Goal: Information Seeking & Learning: Compare options

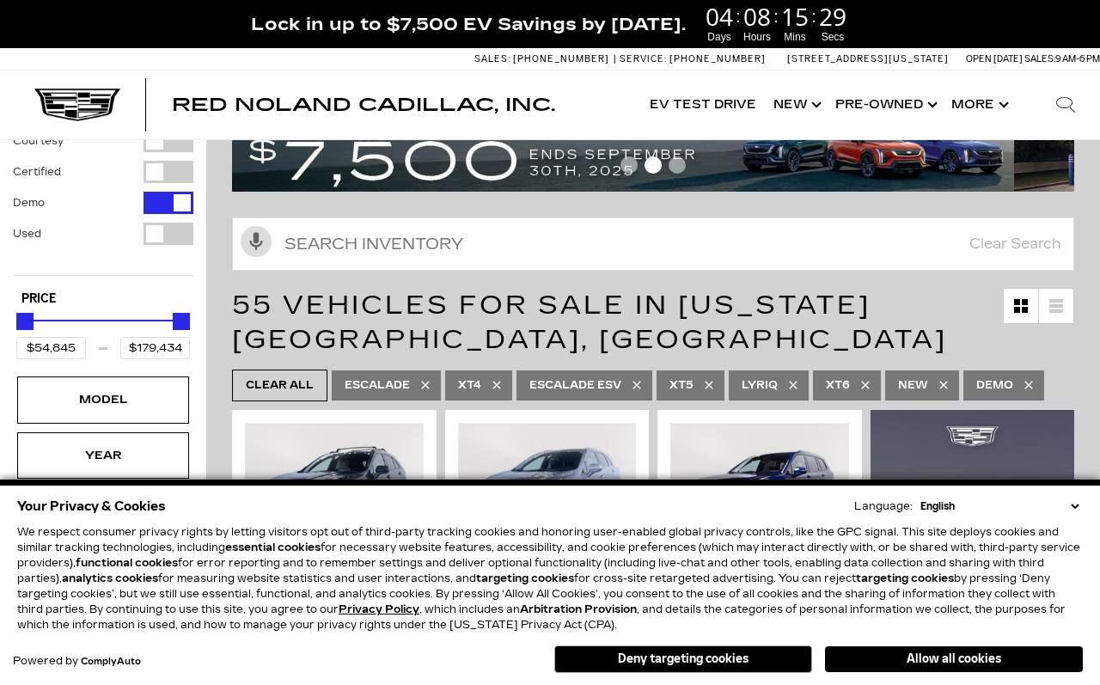
scroll to position [158, 0]
click at [982, 672] on button "Allow all cookies" at bounding box center [954, 659] width 258 height 26
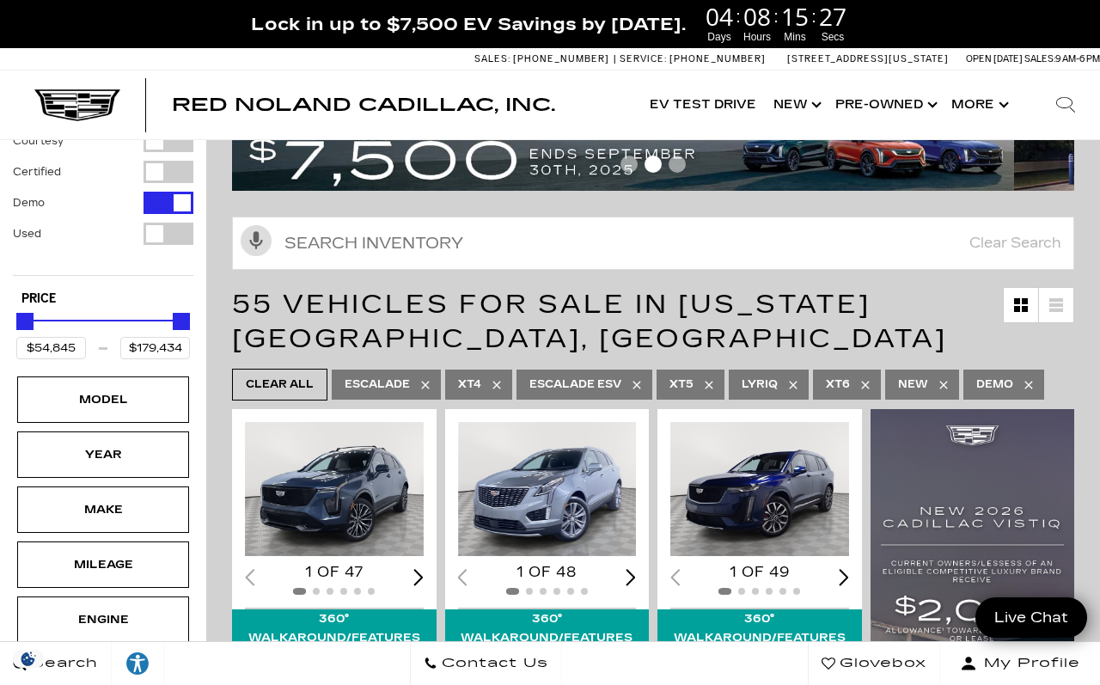
scroll to position [0, 0]
click at [156, 377] on div "Model" at bounding box center [103, 399] width 172 height 46
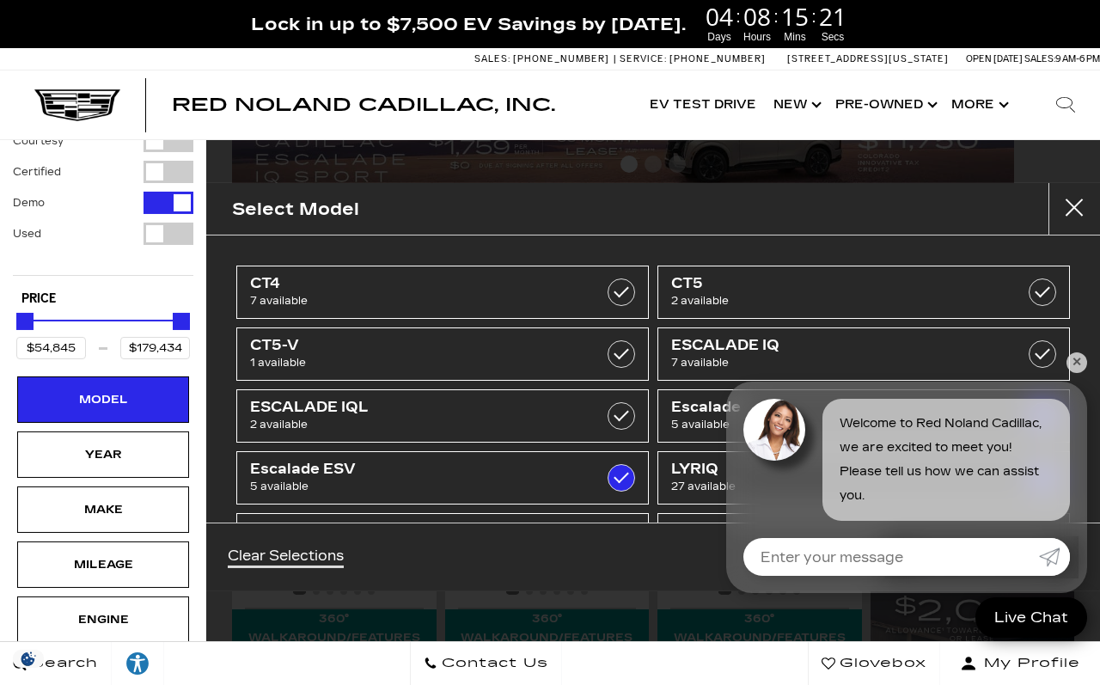
click at [502, 374] on link "CT5-V 1 available" at bounding box center [442, 353] width 412 height 53
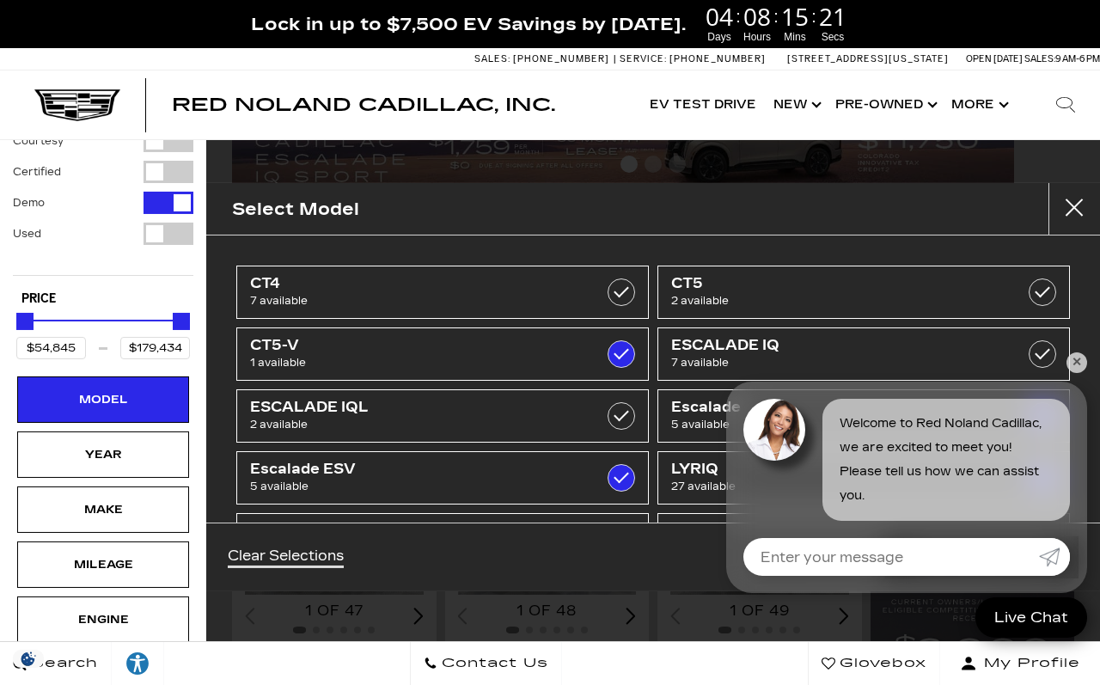
checkbox input "true"
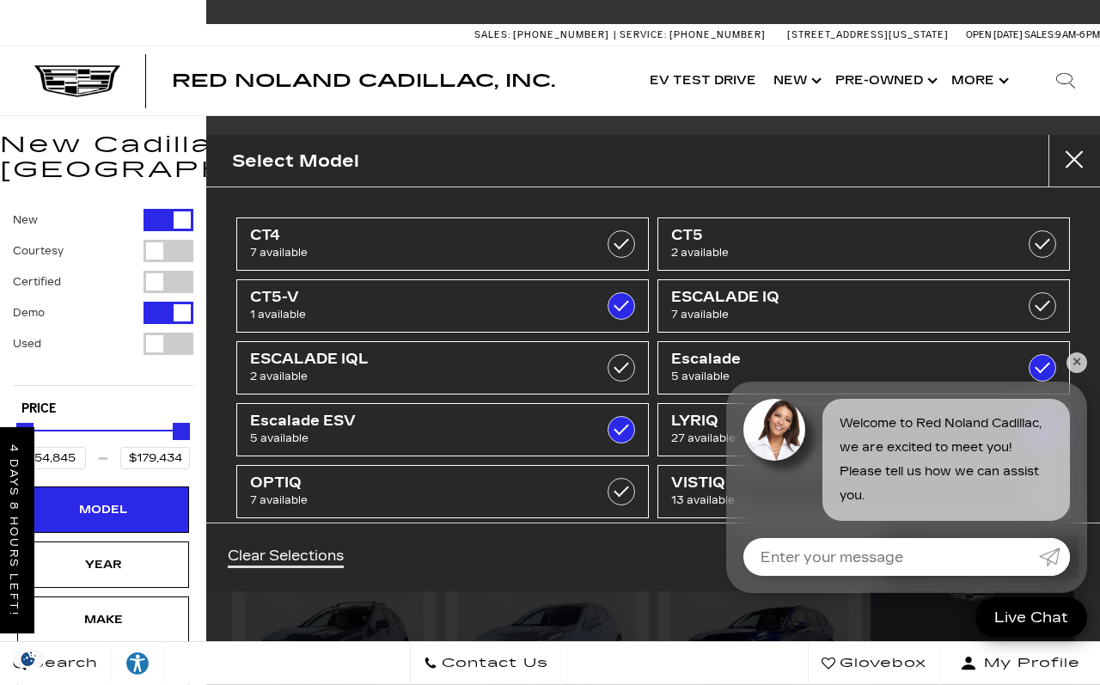
click at [988, 249] on span "2 available" at bounding box center [834, 252] width 327 height 17
type input "$51,298"
checkbox input "true"
click at [1039, 249] on label at bounding box center [1042, 243] width 27 height 27
type input "$54,845"
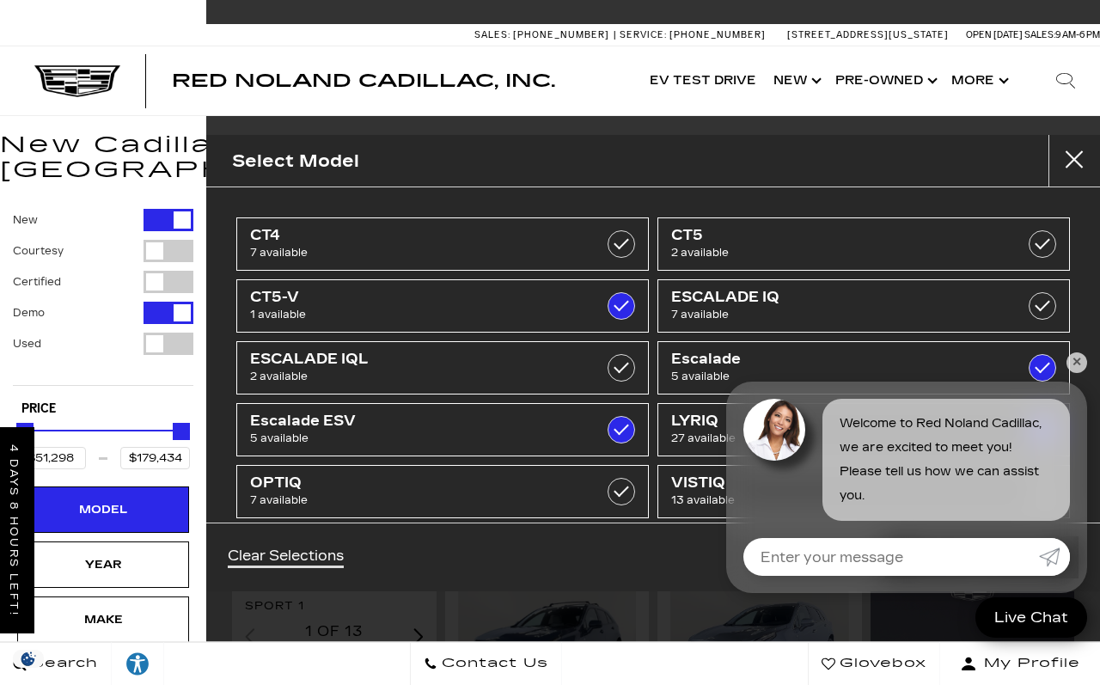
checkbox input "false"
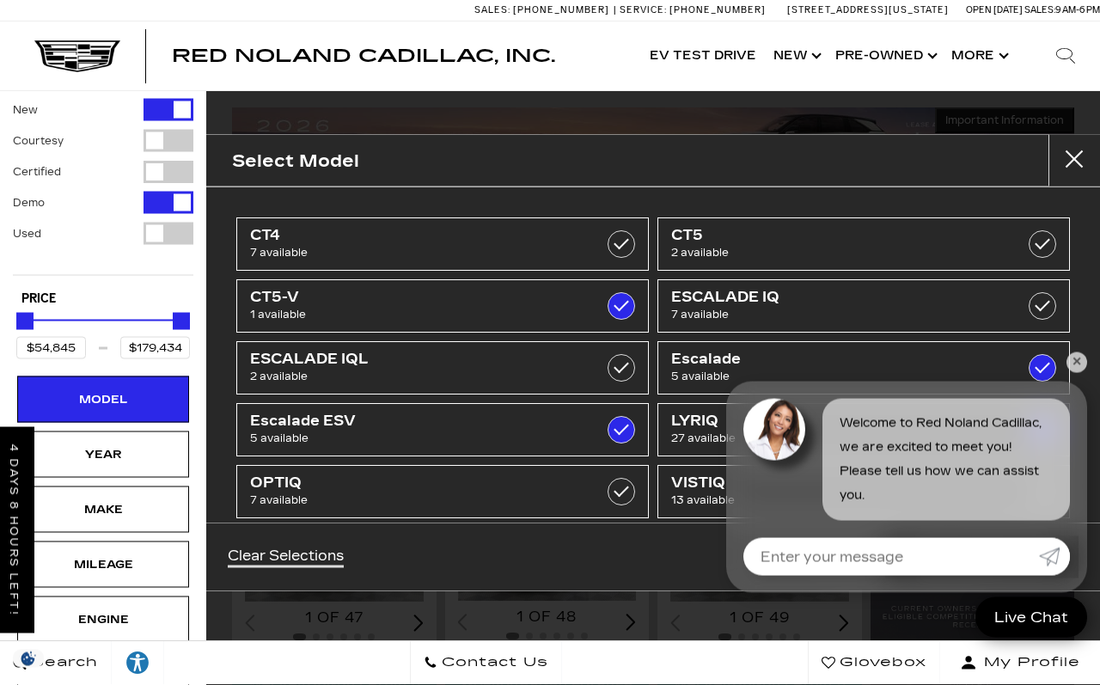
scroll to position [110, 0]
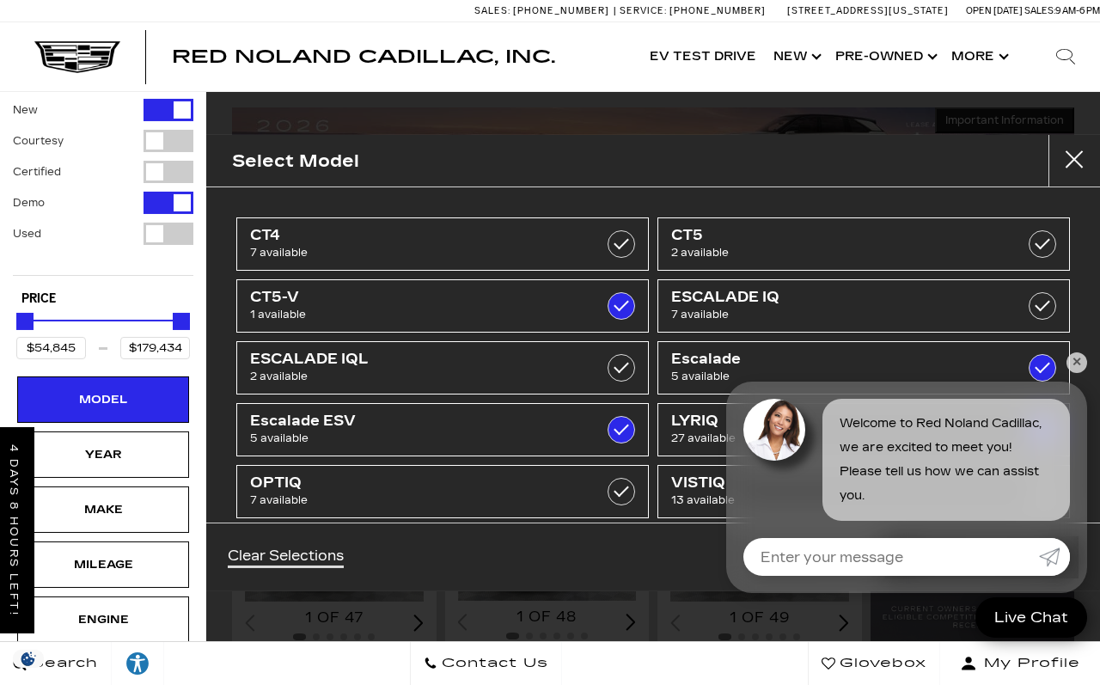
click at [170, 376] on div "Model" at bounding box center [103, 399] width 172 height 46
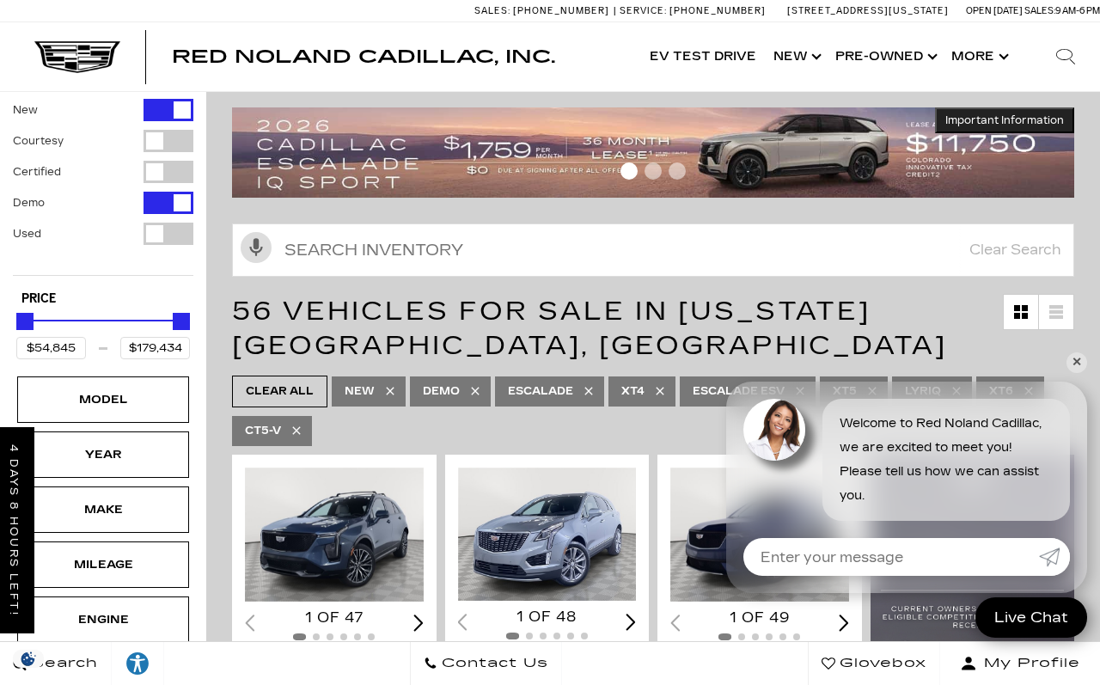
click at [803, 576] on input "Enter your message" at bounding box center [891, 557] width 296 height 38
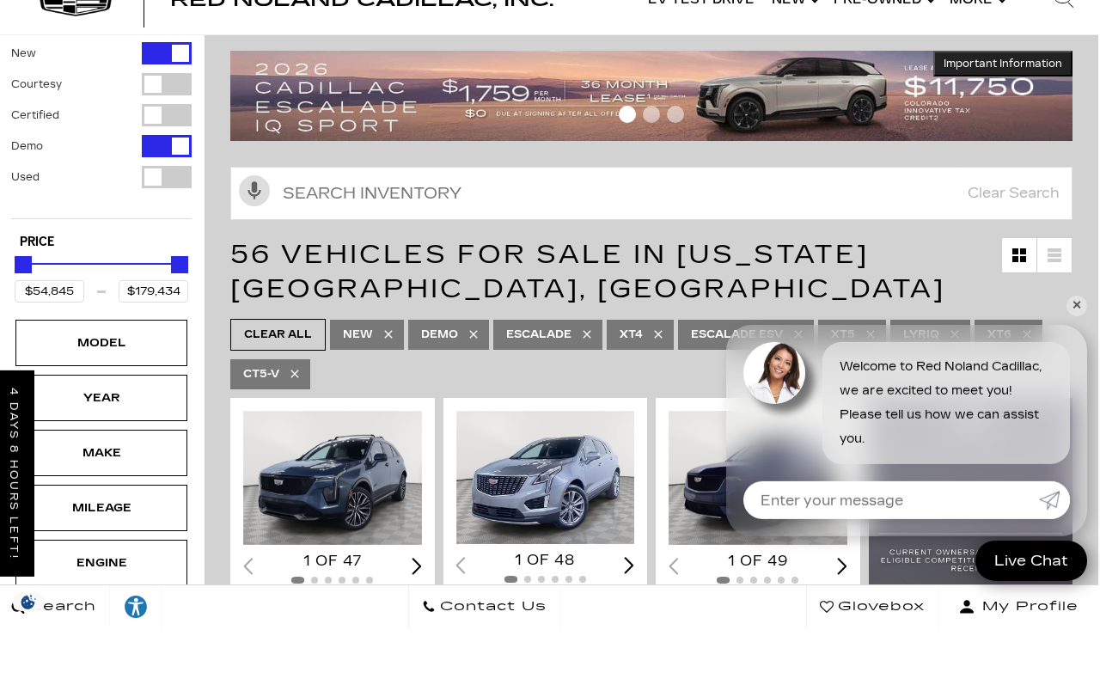
scroll to position [146, 12]
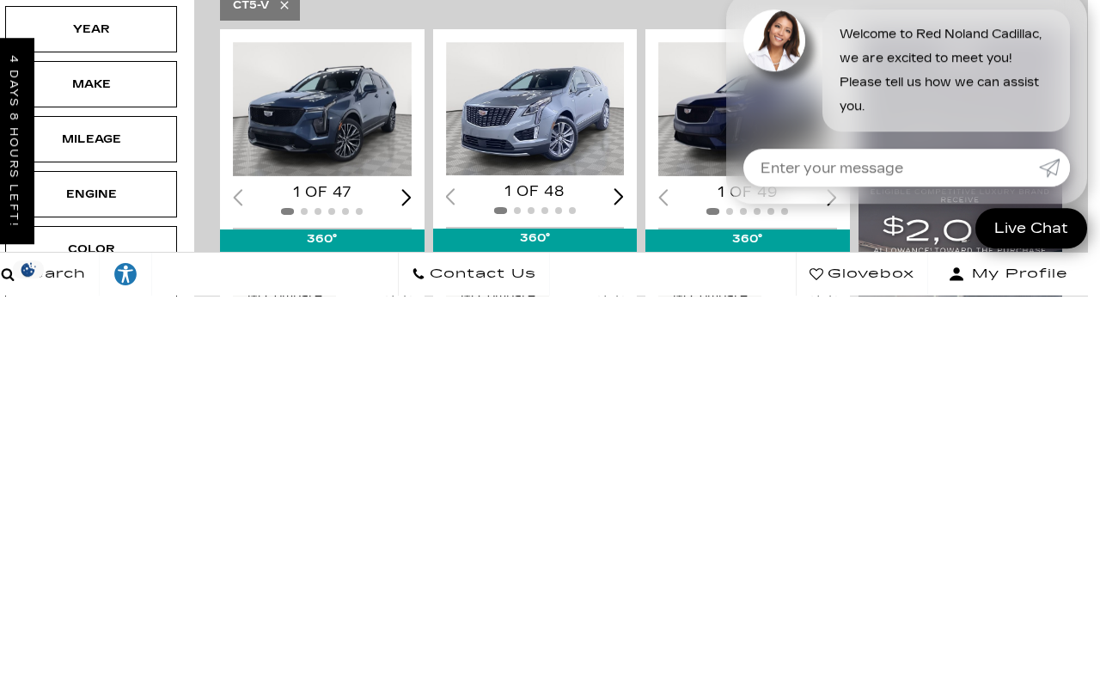
type input ","
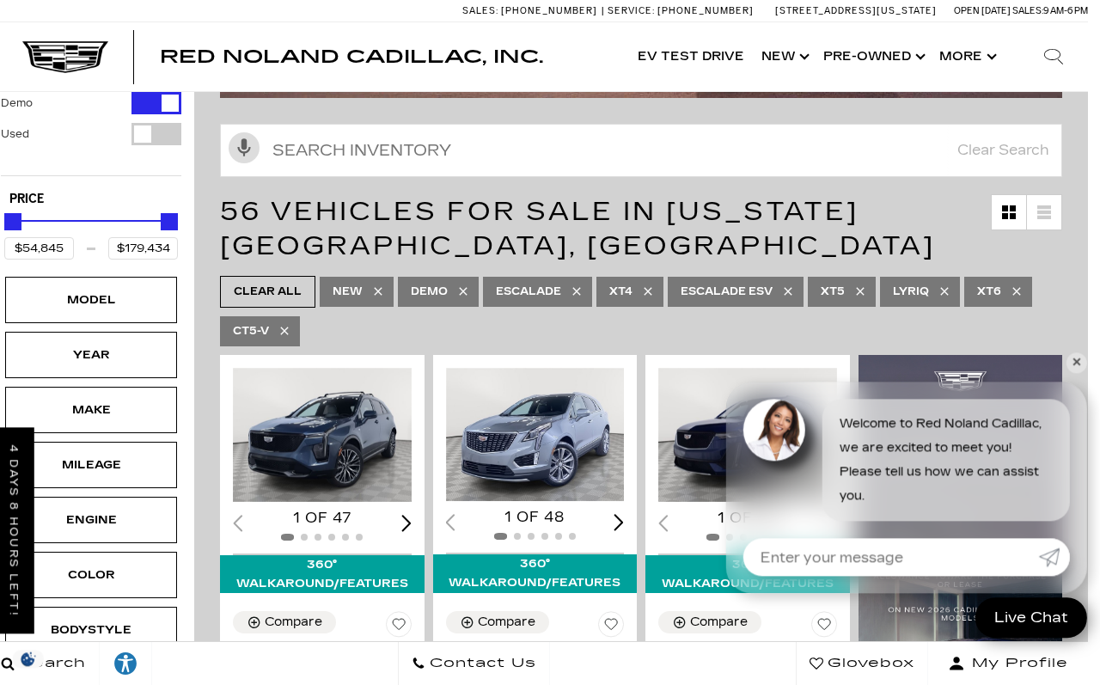
scroll to position [215, 13]
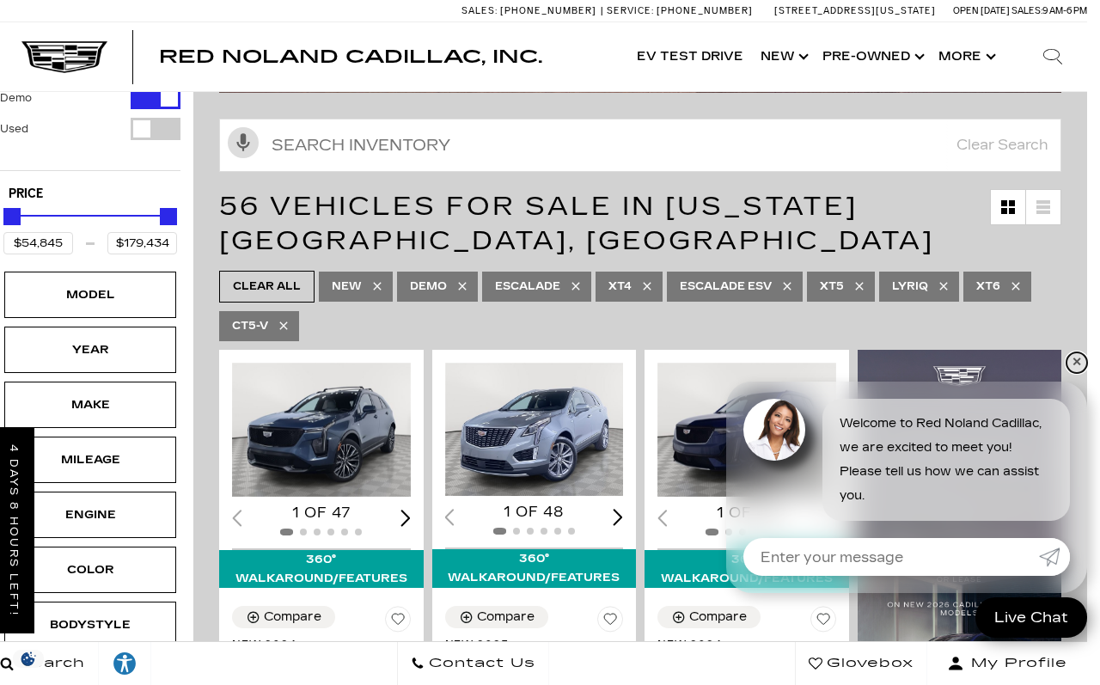
click at [1085, 373] on link "✕" at bounding box center [1076, 362] width 21 height 21
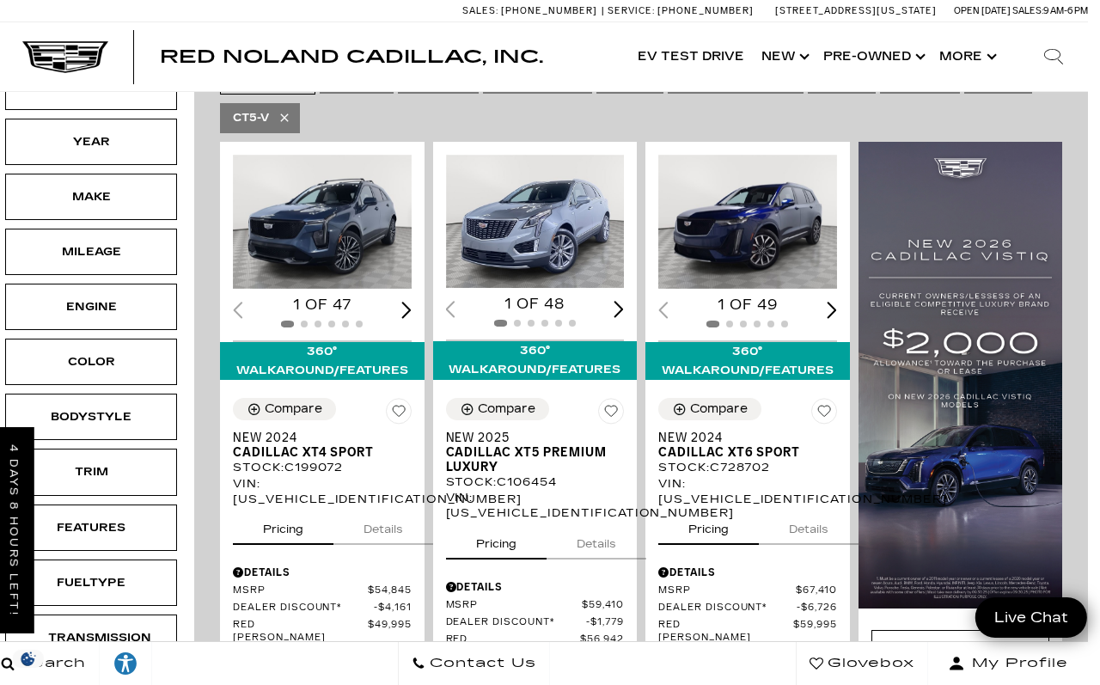
scroll to position [423, 13]
click at [141, 398] on div "Bodystyle" at bounding box center [90, 417] width 172 height 46
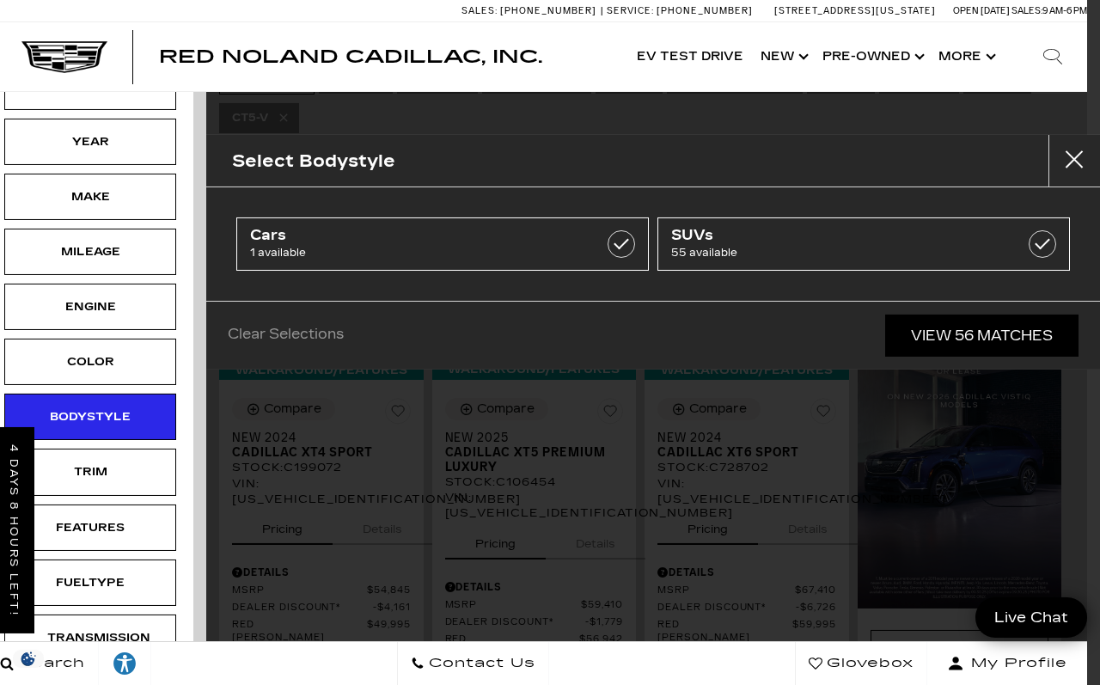
click at [142, 123] on div "Year" at bounding box center [90, 142] width 172 height 46
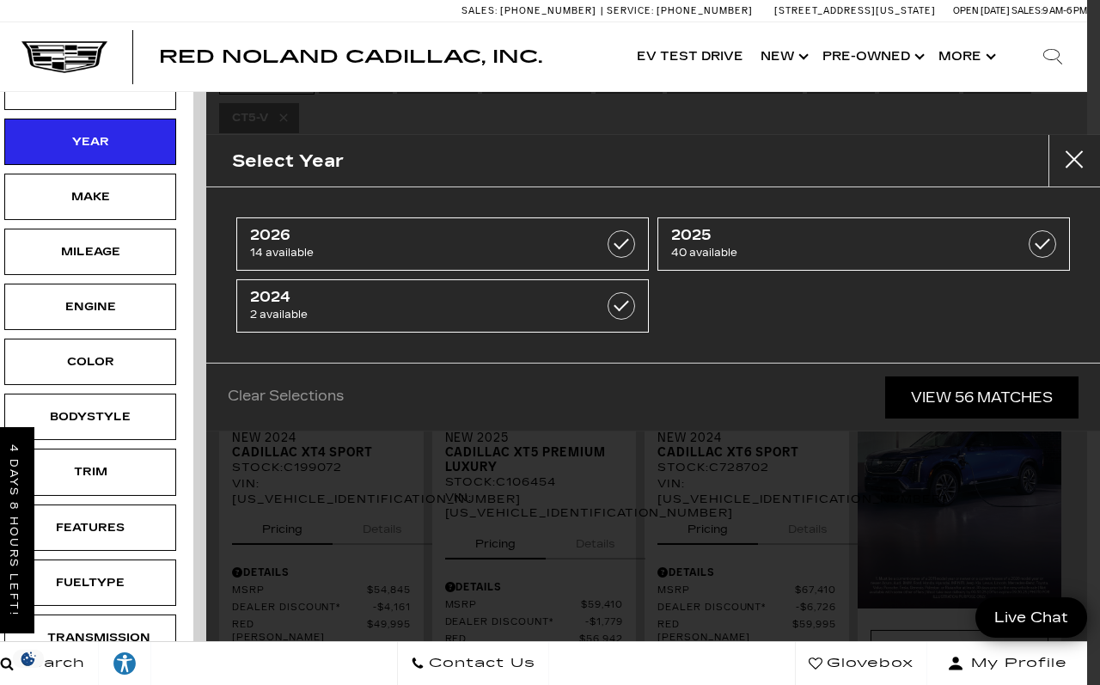
click at [534, 247] on span "14 available" at bounding box center [413, 252] width 327 height 17
type input "$81,285"
type input "$175,605"
checkbox input "true"
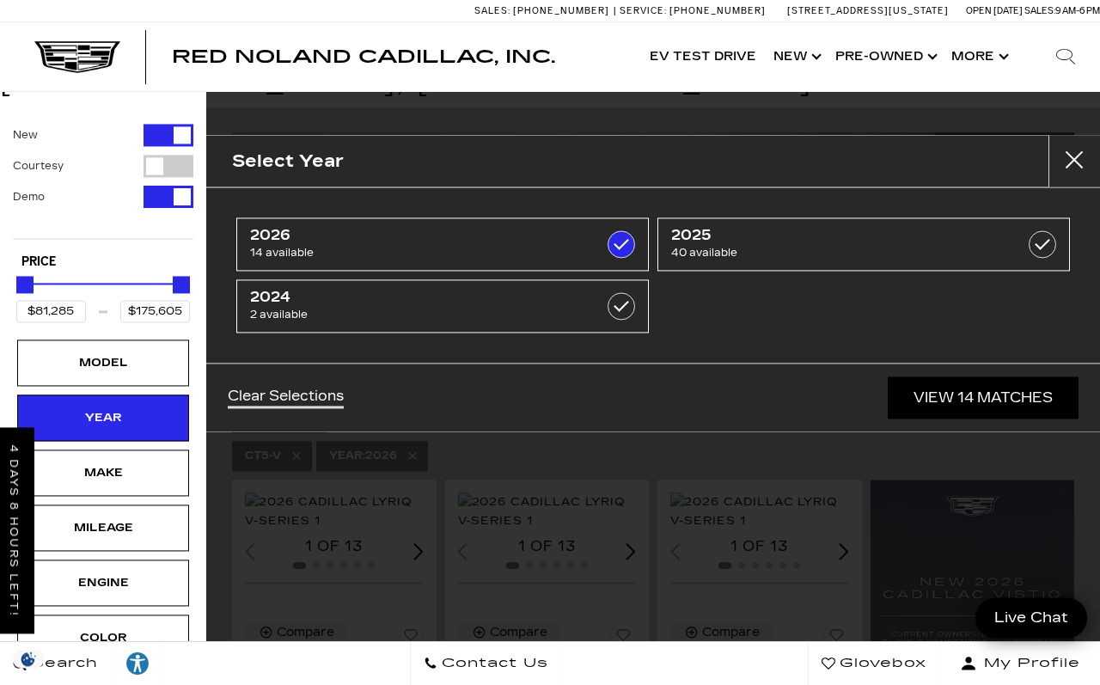
scroll to position [85, 0]
click at [150, 449] on div "Make" at bounding box center [103, 472] width 172 height 46
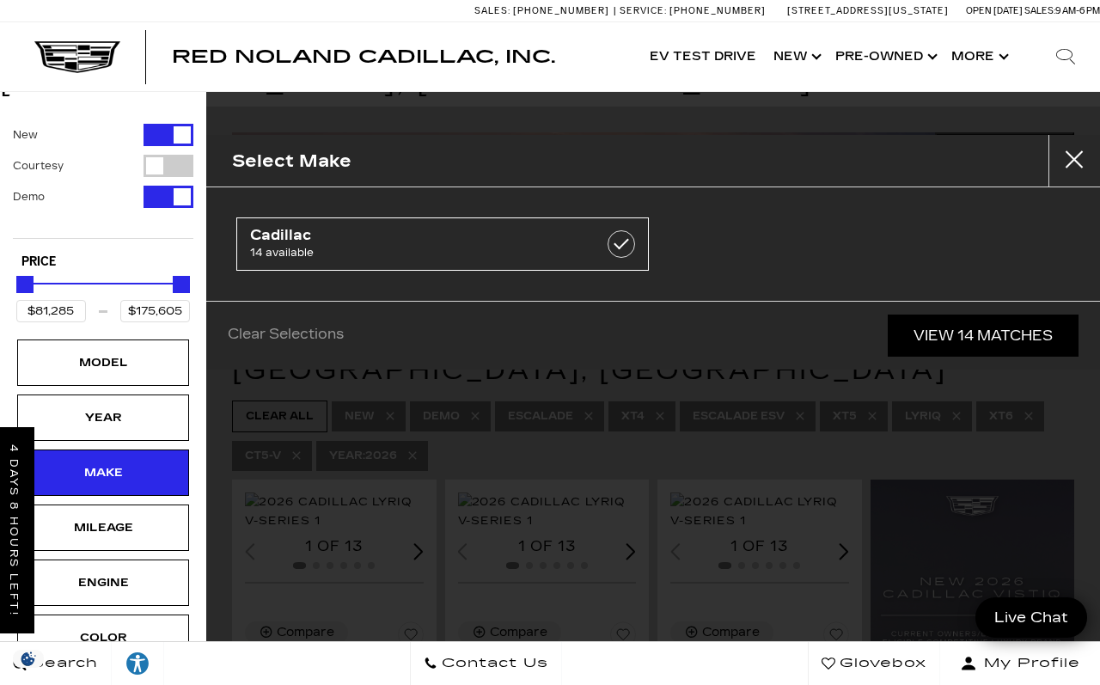
click at [522, 247] on span "14 available" at bounding box center [413, 252] width 327 height 17
checkbox input "true"
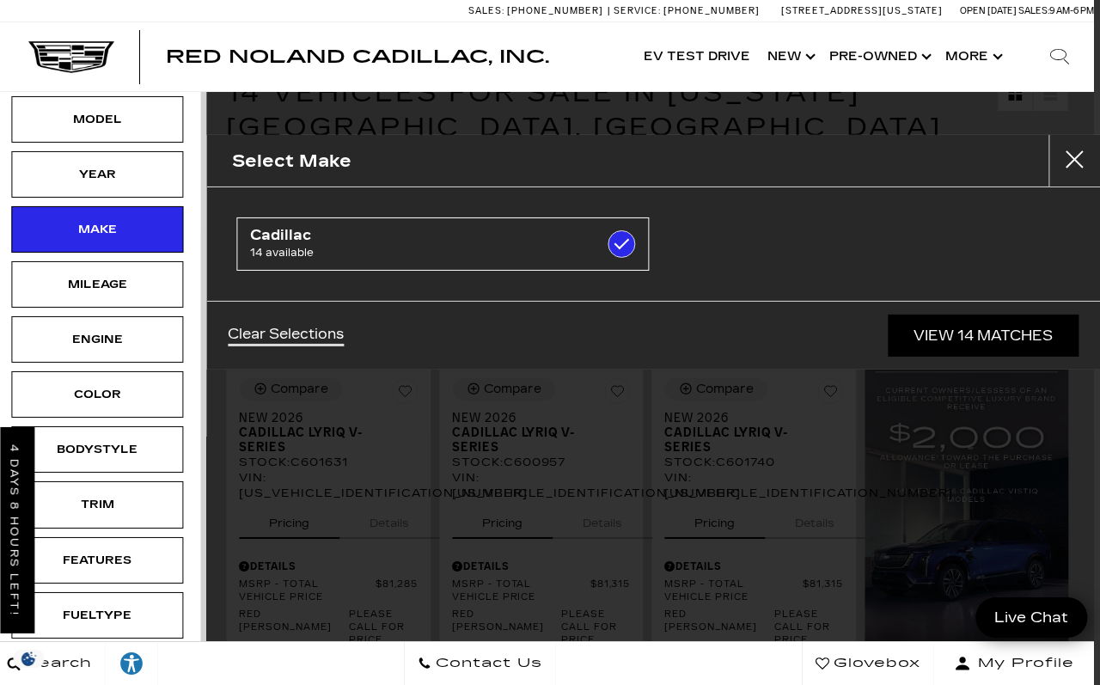
scroll to position [328, 6]
click at [155, 436] on div "Bodystyle" at bounding box center [97, 449] width 172 height 46
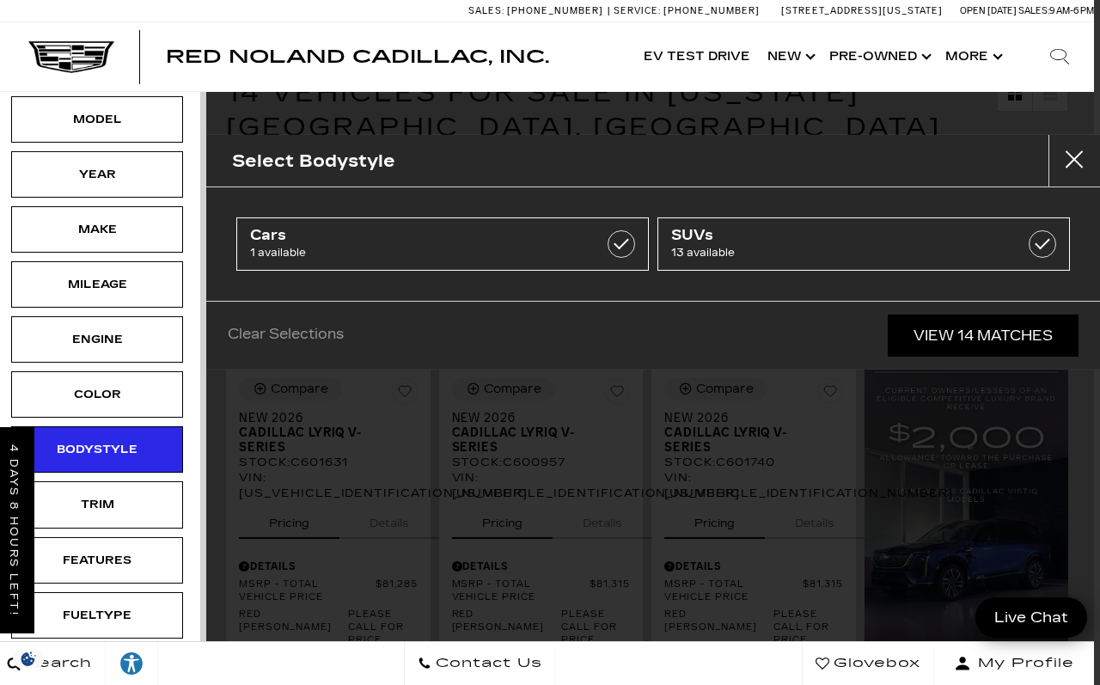
click at [424, 245] on span "1 available" at bounding box center [413, 252] width 327 height 17
type input "$118,430"
checkbox input "true"
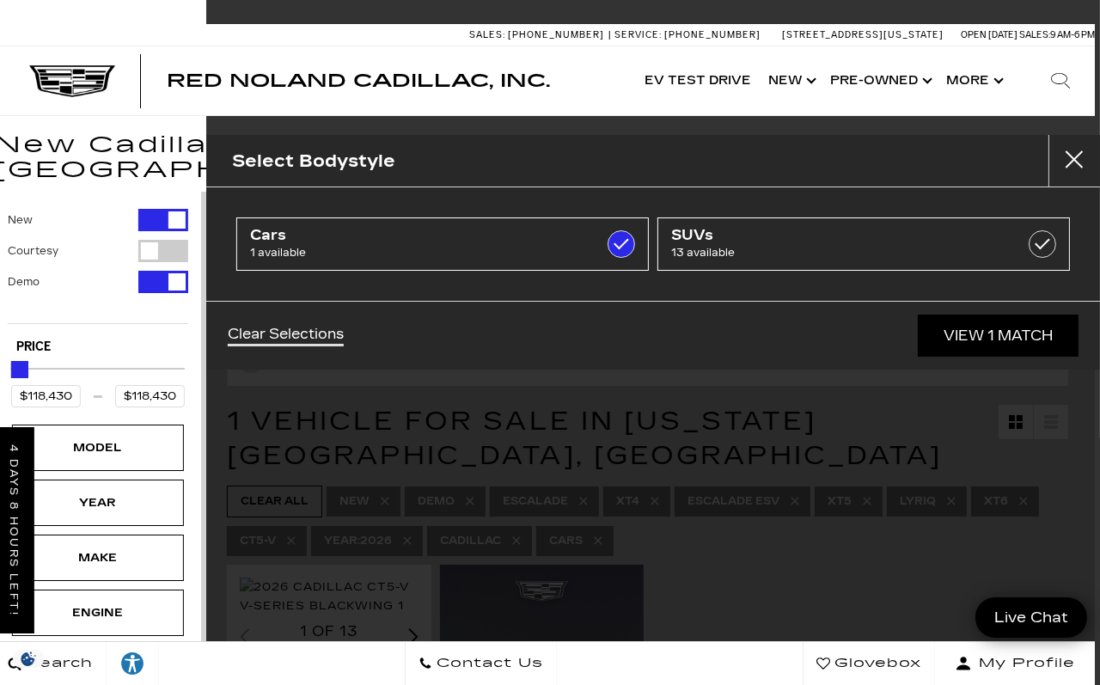
scroll to position [0, 6]
click at [1069, 181] on button "Close" at bounding box center [1074, 161] width 52 height 52
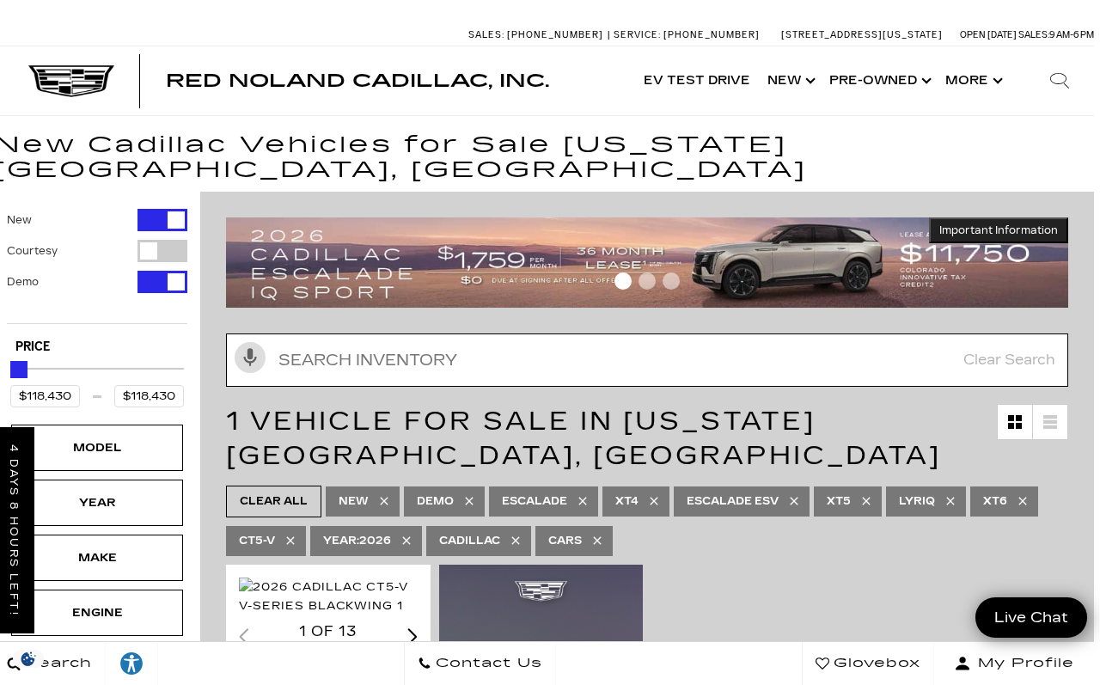
click at [475, 333] on input "Search Inventory" at bounding box center [647, 359] width 842 height 53
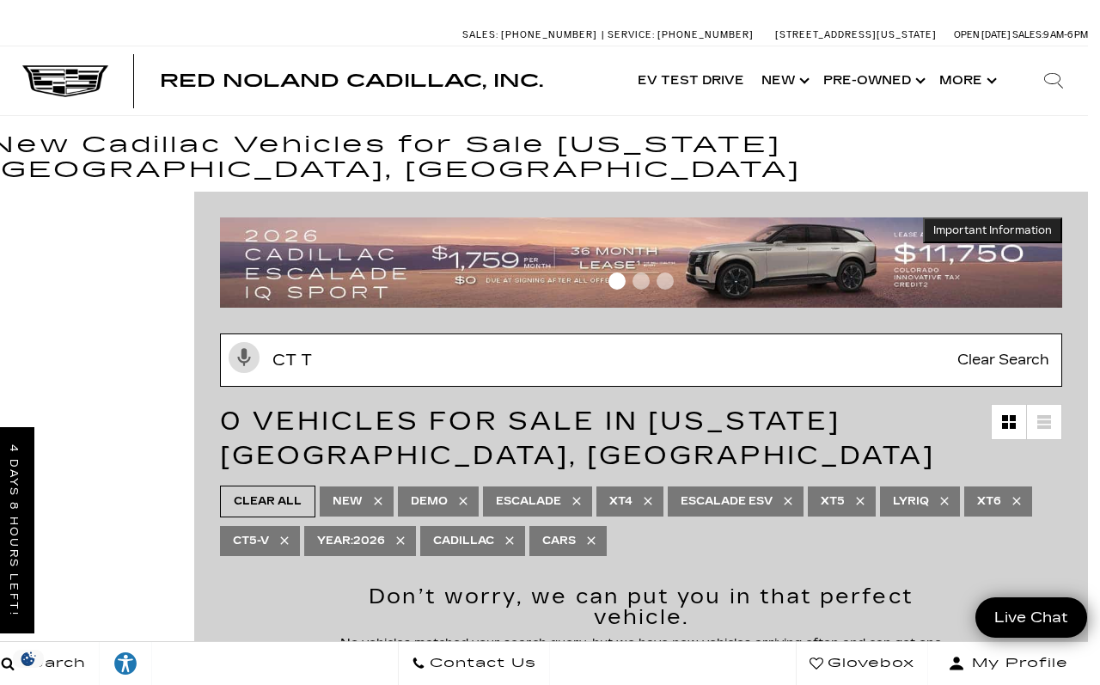
scroll to position [0, 11]
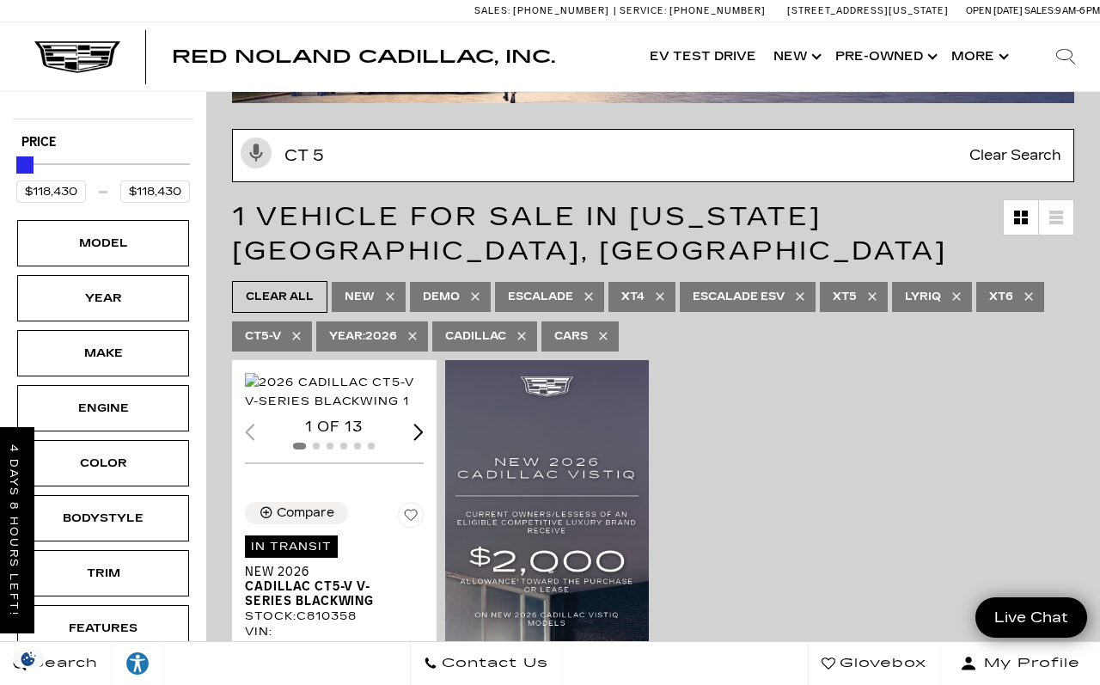
type input "Ct 5"
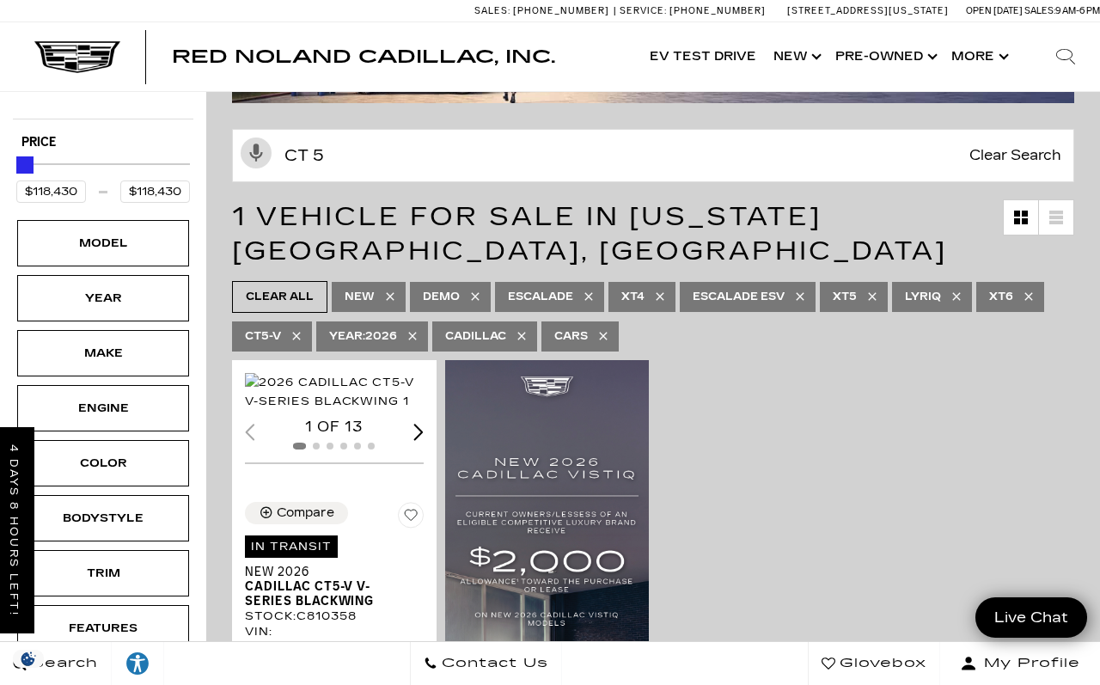
click at [396, 290] on icon at bounding box center [390, 297] width 14 height 14
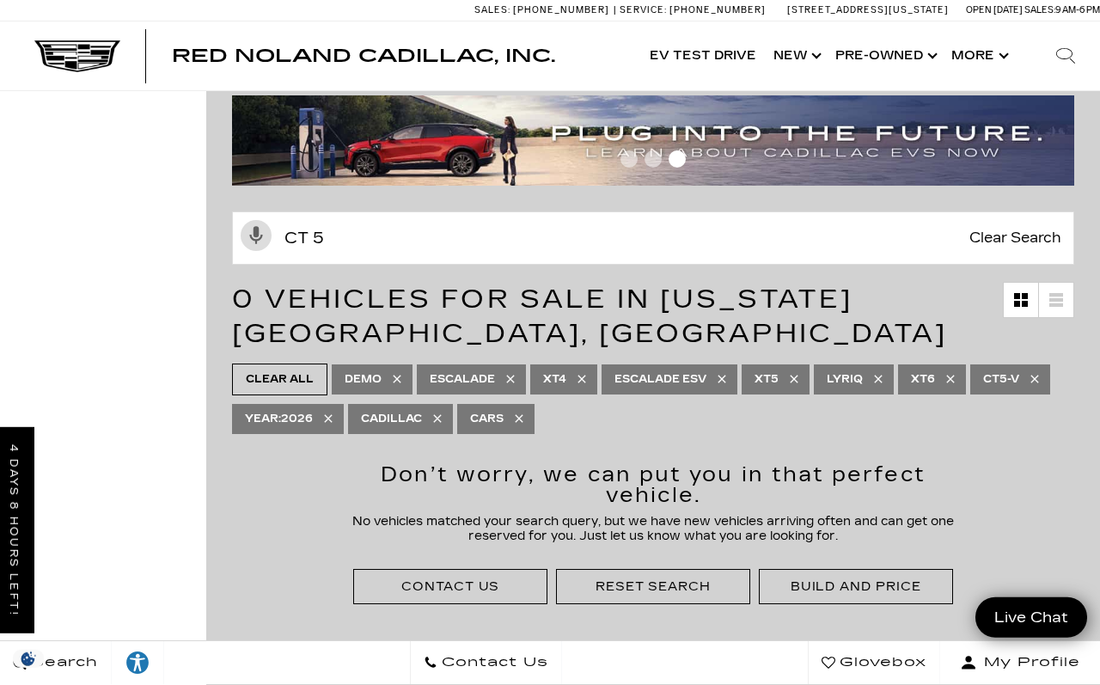
scroll to position [122, 0]
click at [444, 412] on icon at bounding box center [437, 419] width 14 height 14
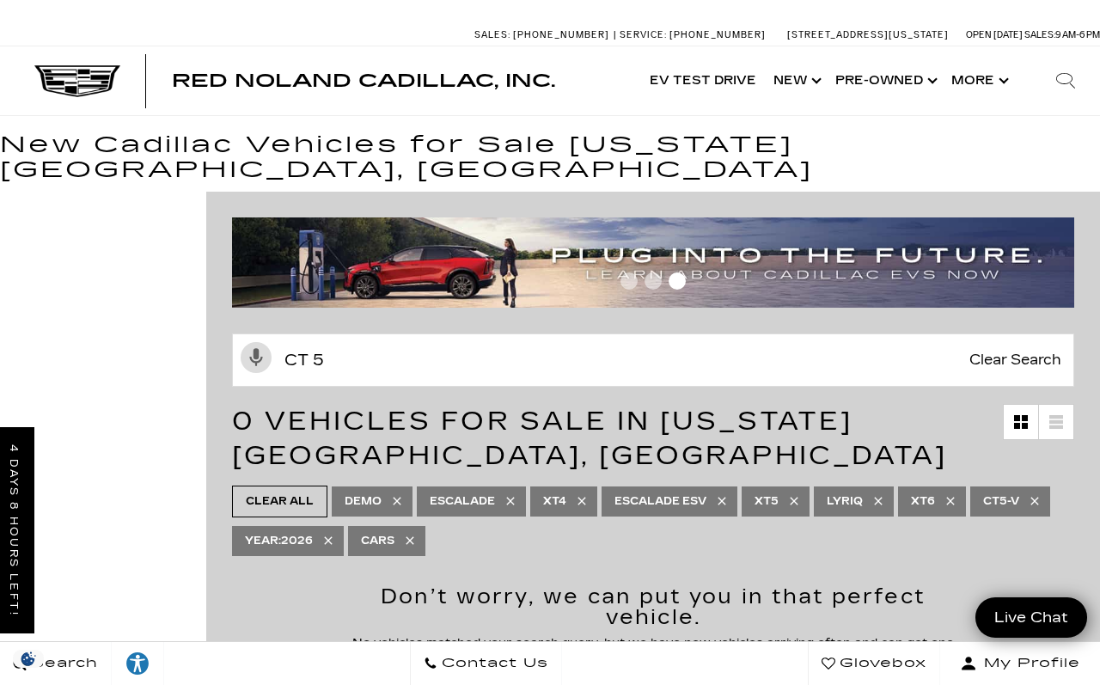
click at [1021, 334] on span "Clear Search" at bounding box center [1015, 360] width 109 height 52
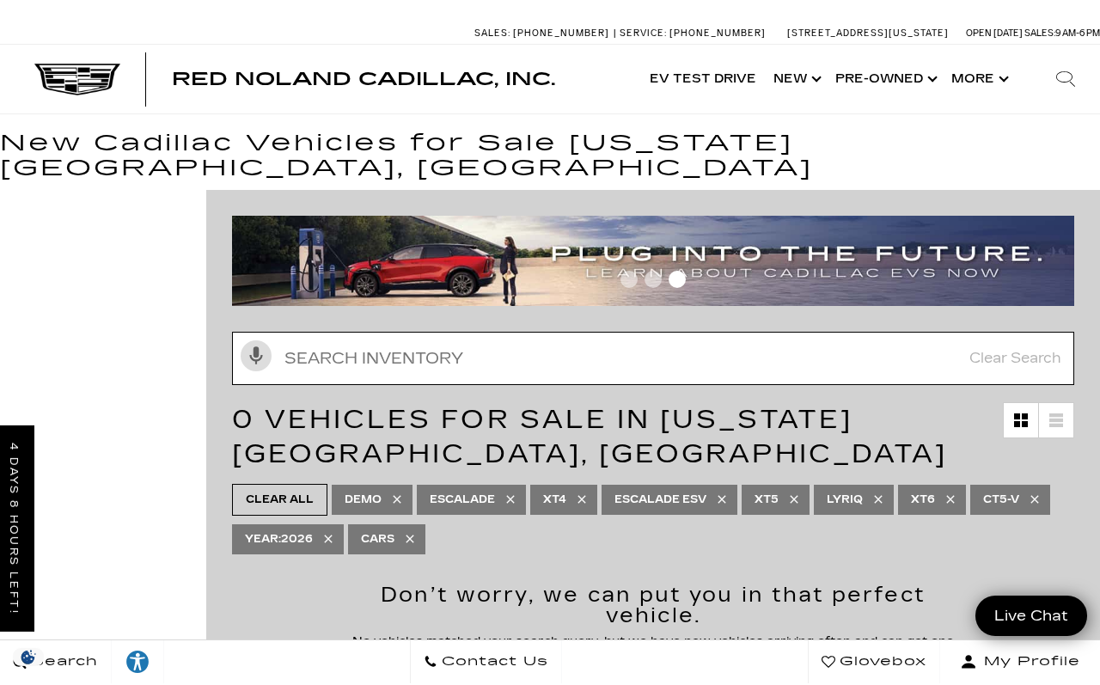
scroll to position [0, 12]
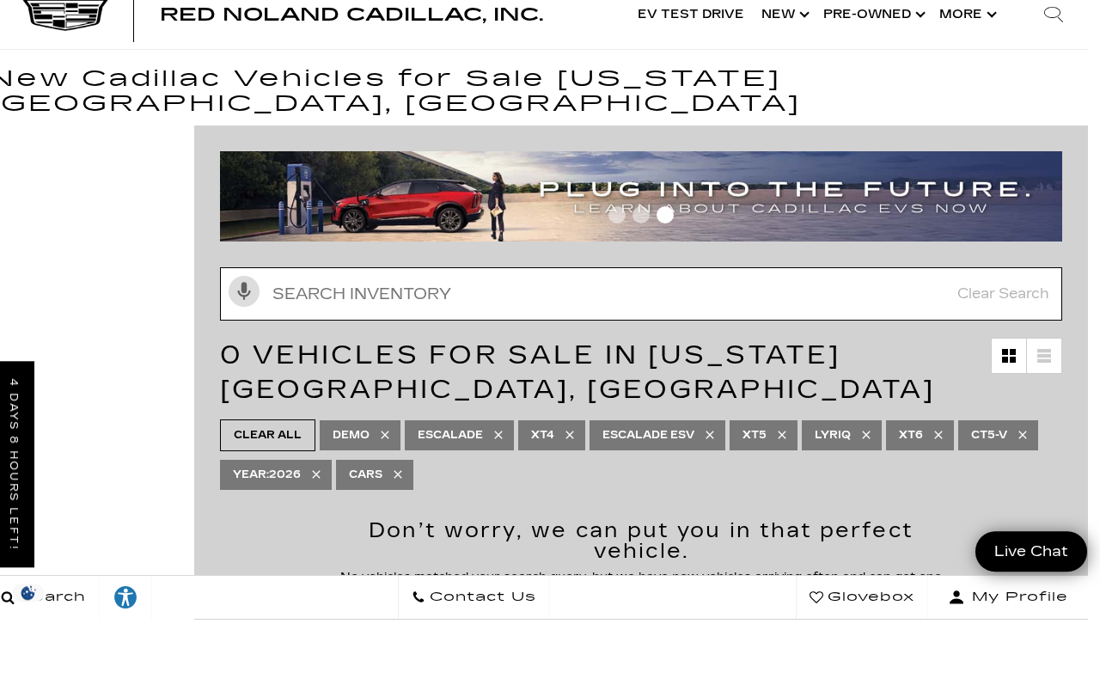
click at [418, 333] on input "Search Inventory" at bounding box center [641, 359] width 842 height 53
type input "Ct 5"
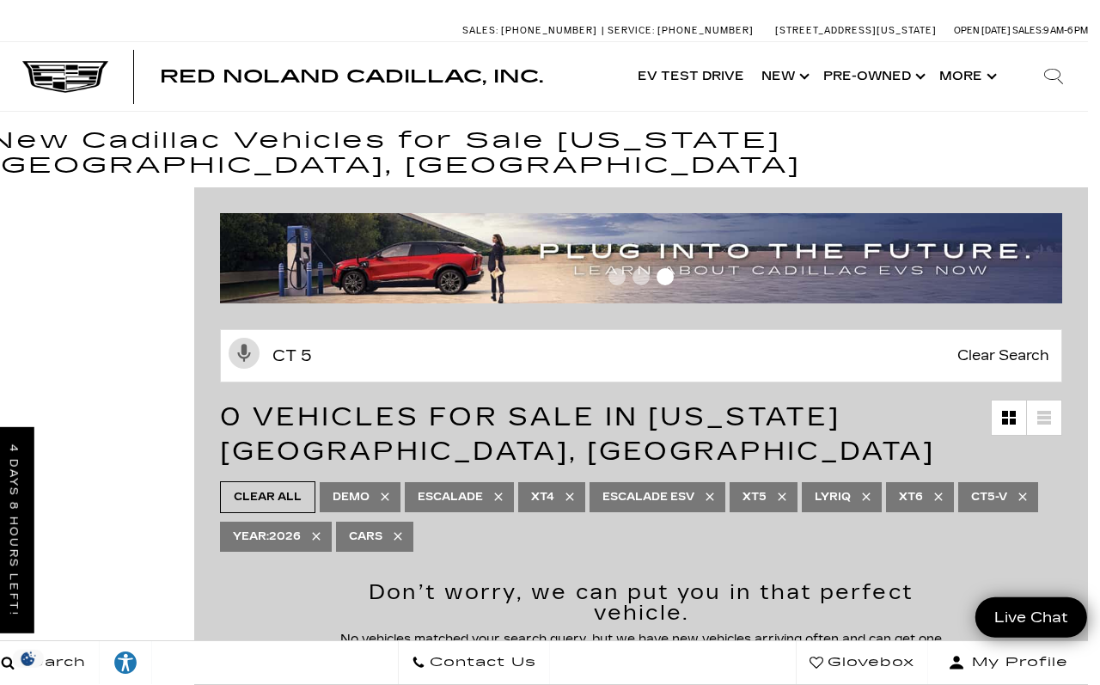
scroll to position [0, 13]
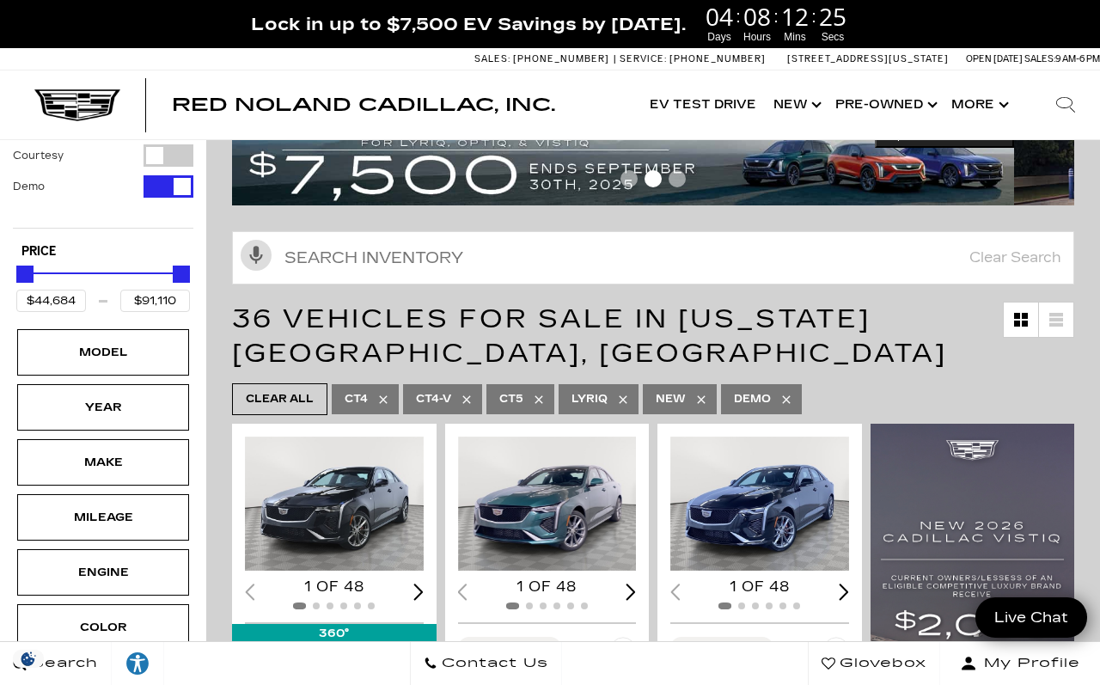
scroll to position [144, 0]
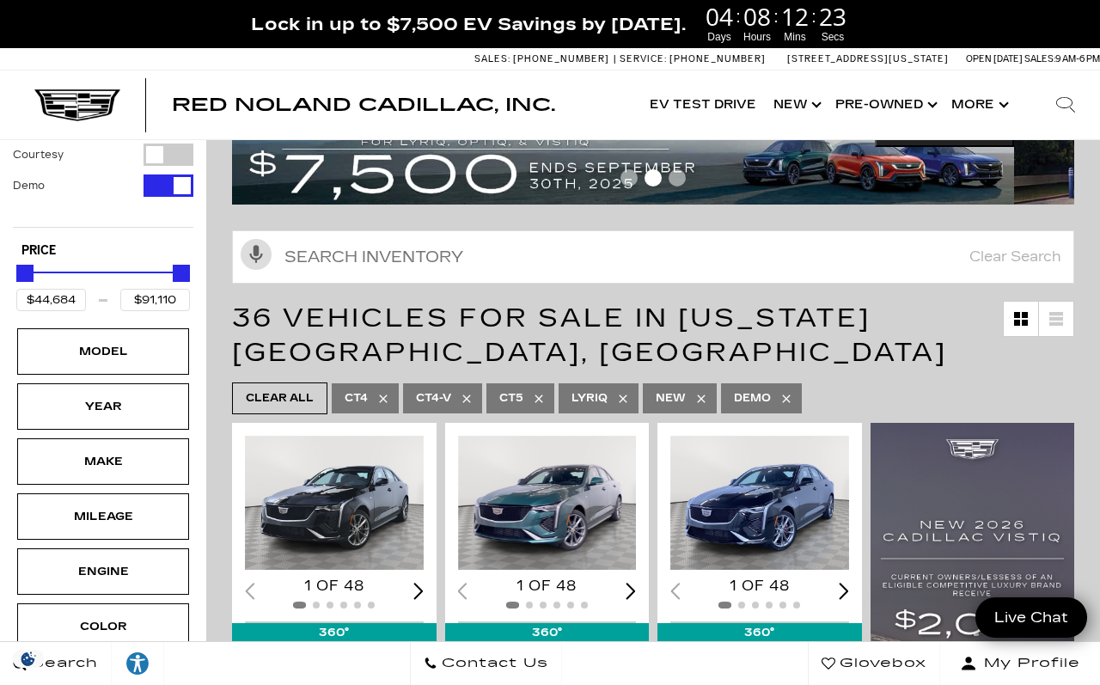
click at [534, 383] on link "CT5" at bounding box center [520, 398] width 68 height 30
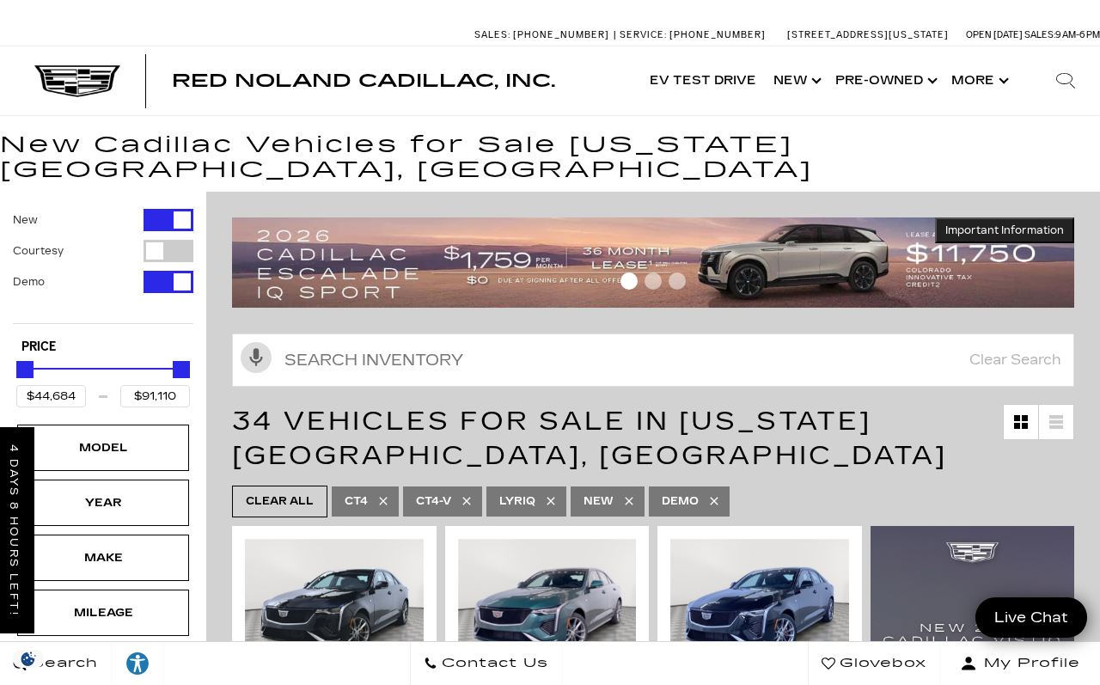
click at [826, 82] on link "Show New" at bounding box center [796, 80] width 62 height 69
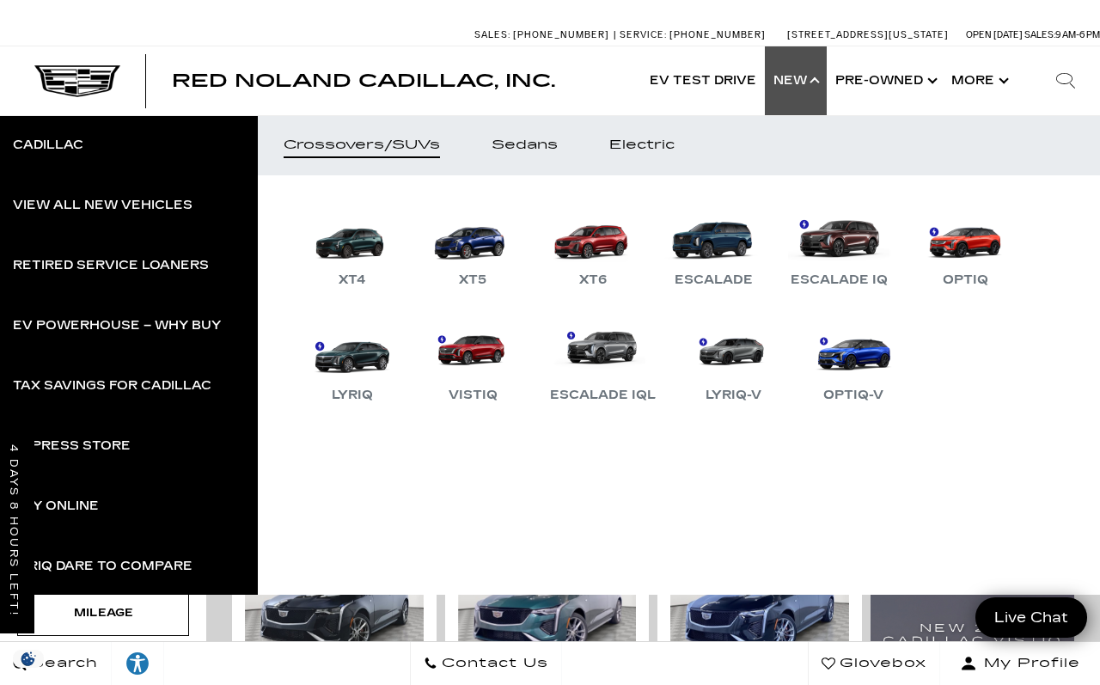
click at [552, 142] on div "Sedans" at bounding box center [524, 145] width 66 height 12
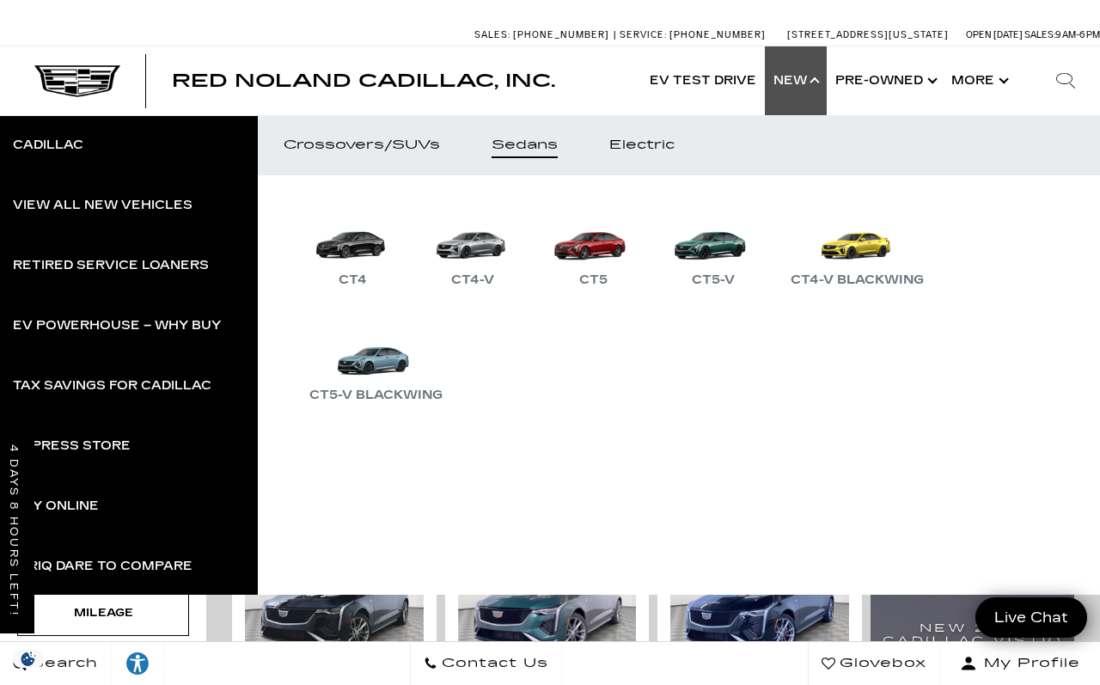
click at [616, 248] on link "CT5" at bounding box center [592, 245] width 103 height 89
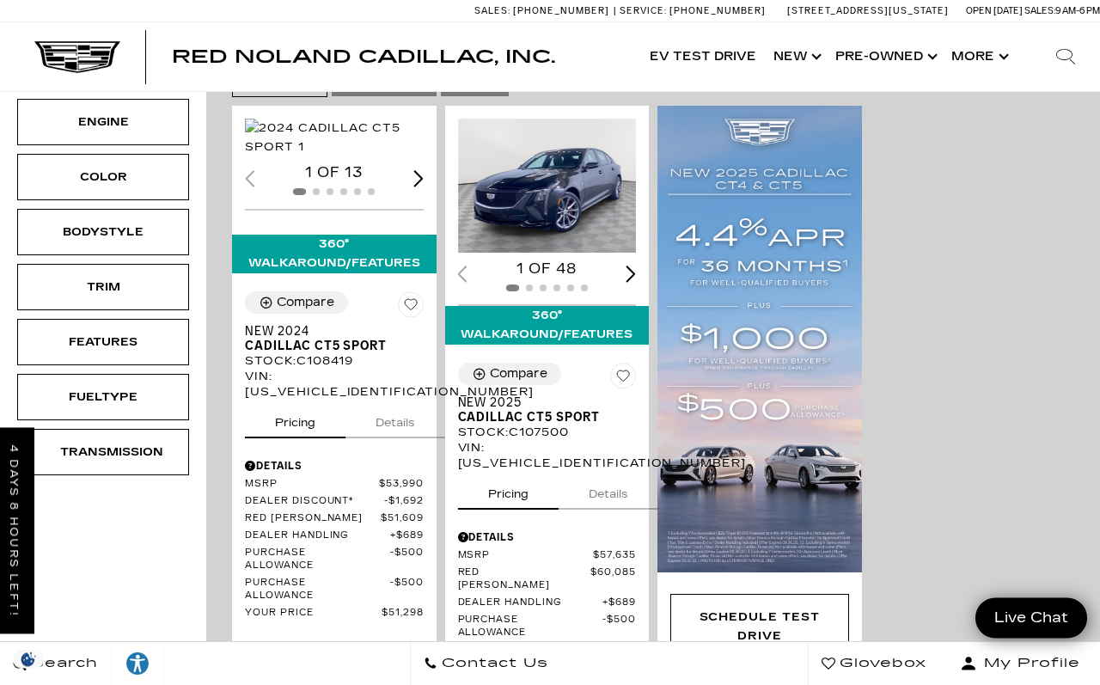
scroll to position [346, 0]
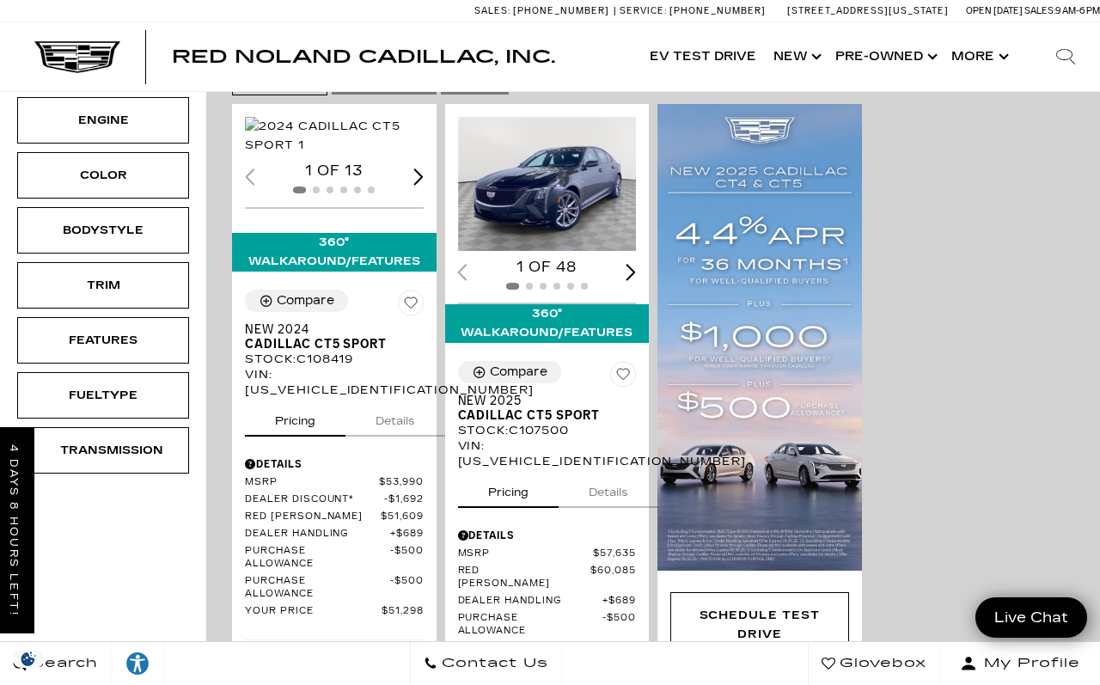
click at [635, 269] on div "Next slide" at bounding box center [631, 272] width 10 height 16
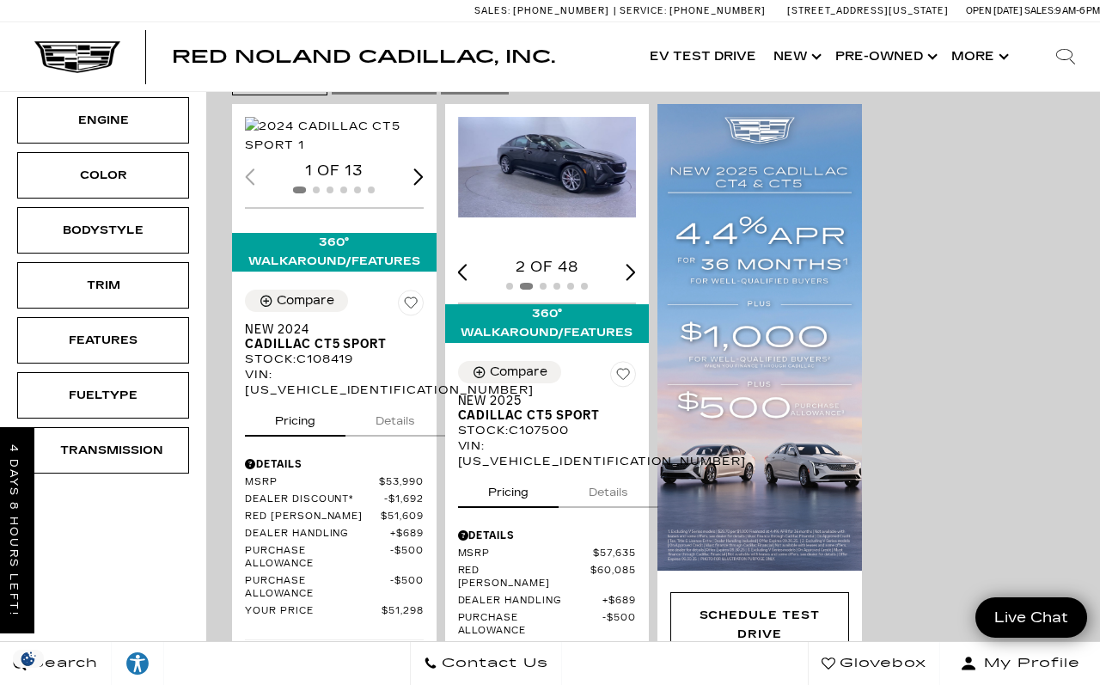
click at [632, 277] on div "Next slide" at bounding box center [631, 272] width 10 height 16
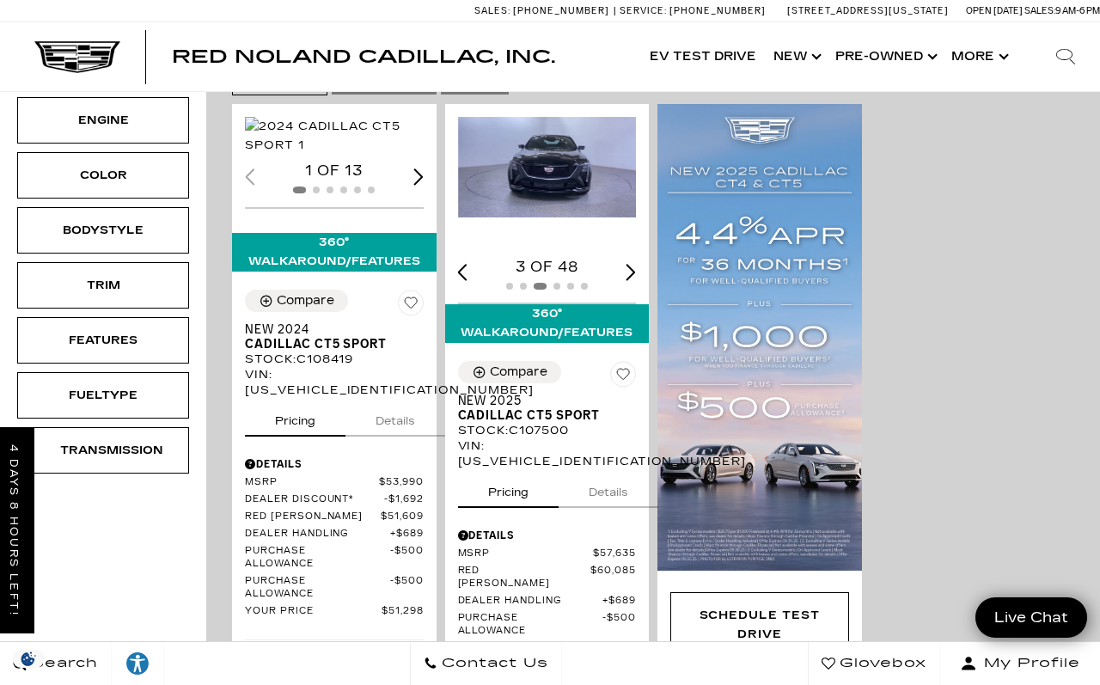
click at [634, 277] on div "Next slide" at bounding box center [631, 272] width 10 height 16
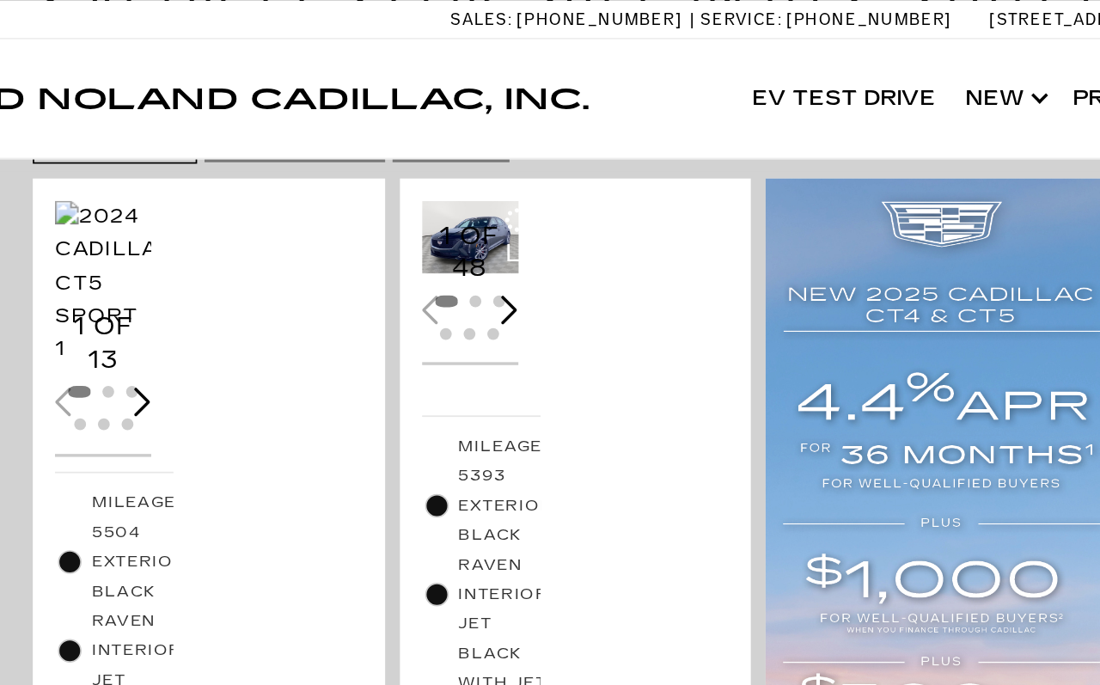
scroll to position [347, 0]
click at [445, 179] on div "Loading... (48) View All Photos 1 of 48" at bounding box center [486, 167] width 82 height 129
click at [504, 175] on div "Next slide" at bounding box center [509, 179] width 10 height 16
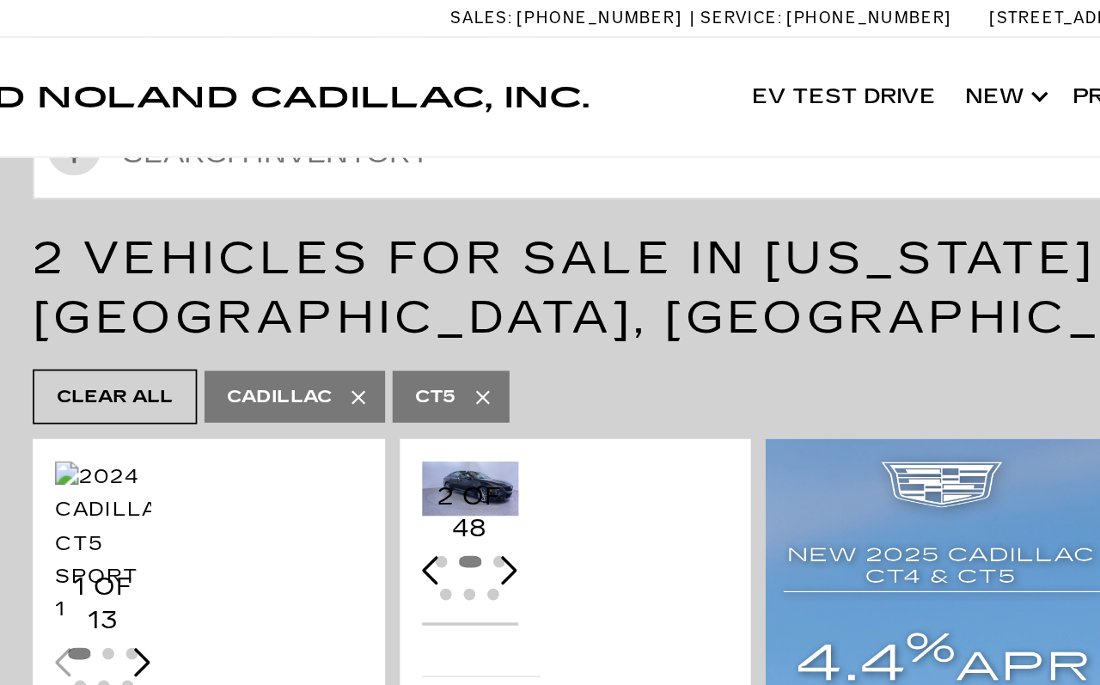
scroll to position [195, 0]
click at [445, 338] on div "(48) View All Photos 2 of 48 Mileage: 5393 Exterior: Black Raven Interior: Jet …" at bounding box center [547, 602] width 205 height 694
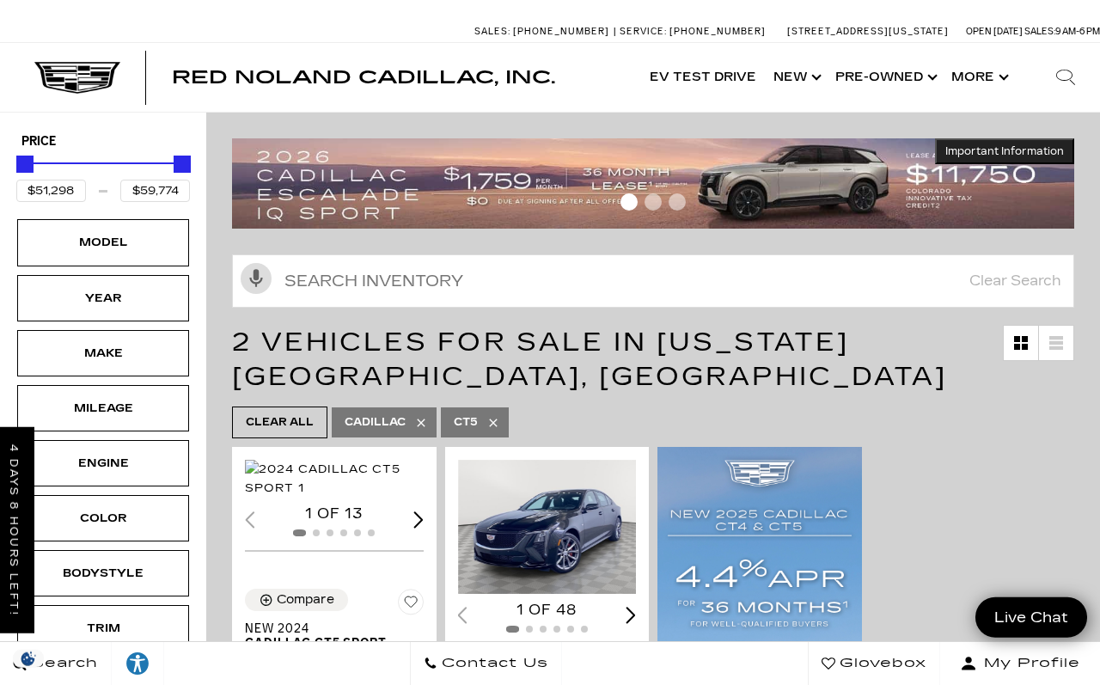
scroll to position [0, 0]
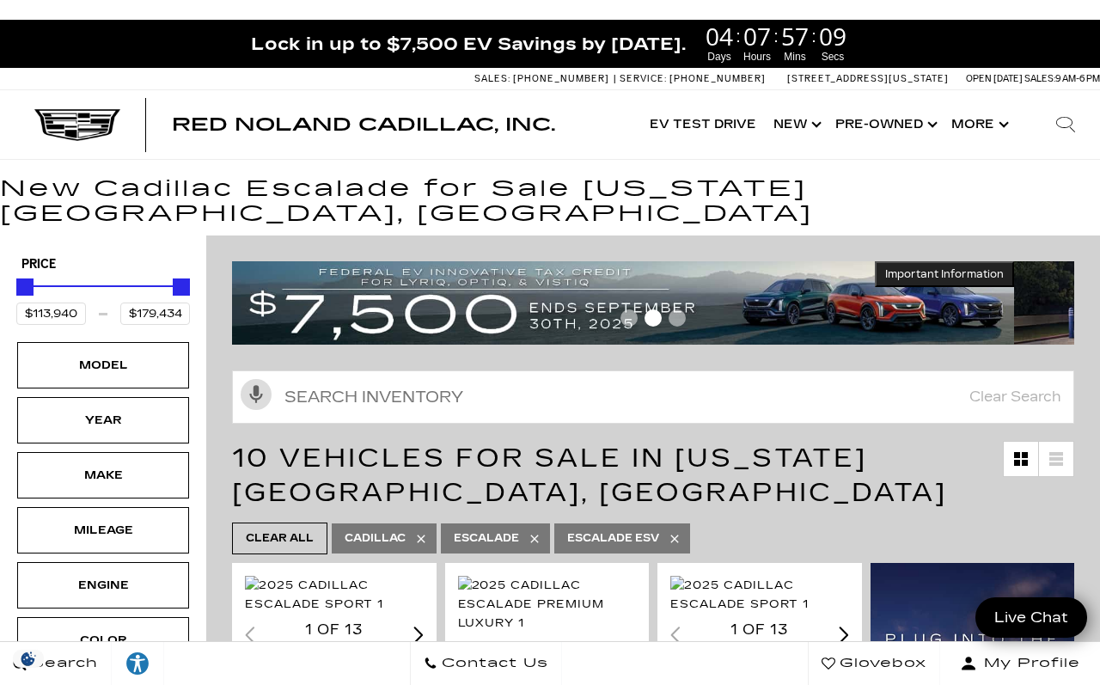
click at [155, 351] on div "Model" at bounding box center [103, 365] width 172 height 46
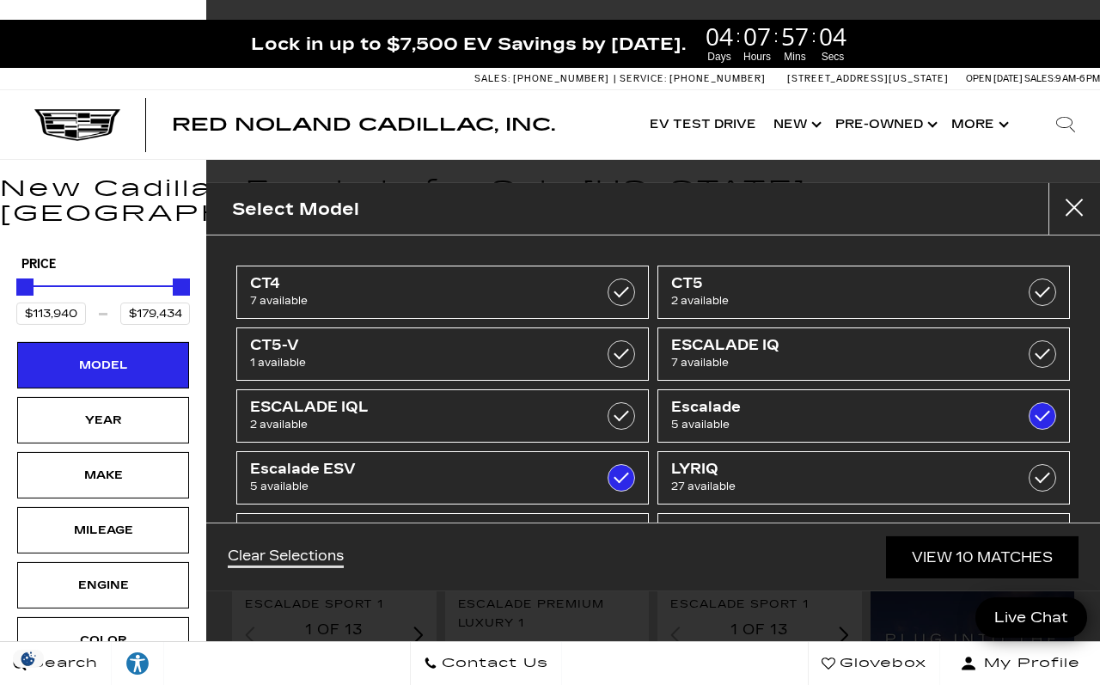
click at [481, 359] on span "1 available" at bounding box center [413, 362] width 327 height 17
click at [622, 361] on label at bounding box center [620, 353] width 27 height 27
checkbox input "false"
click at [780, 304] on span "2 available" at bounding box center [834, 300] width 327 height 17
type input "$51,298"
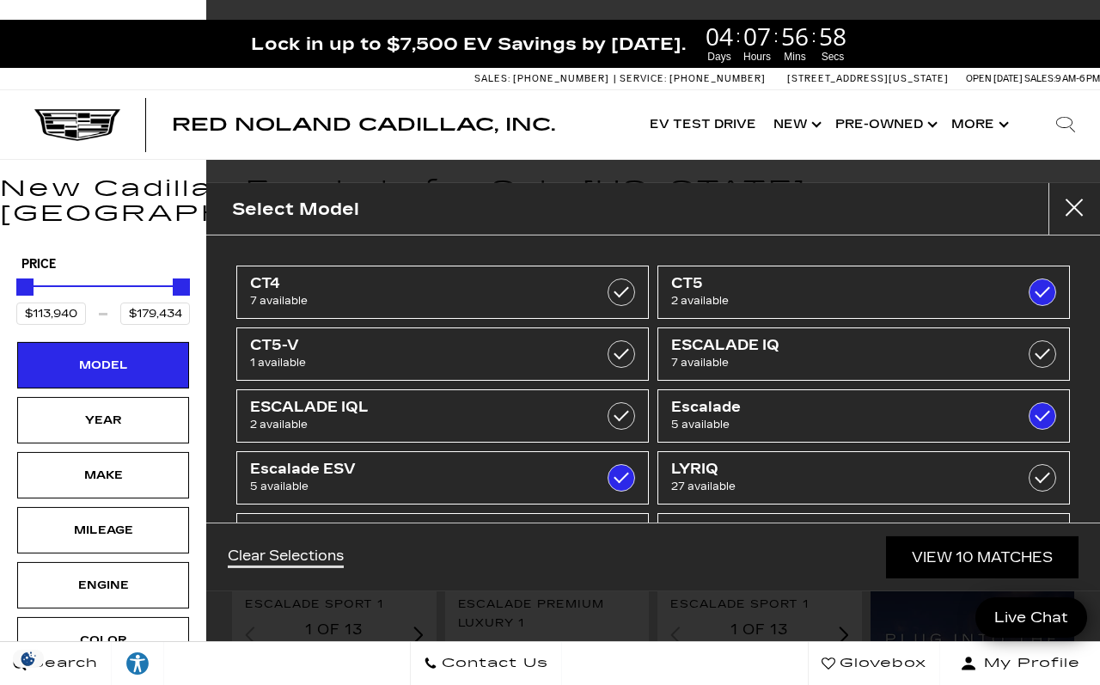
checkbox input "true"
click at [924, 302] on span "2 available" at bounding box center [834, 300] width 327 height 17
type input "$113,940"
checkbox input "false"
click at [998, 578] on link "View 10 Matches" at bounding box center [982, 557] width 192 height 42
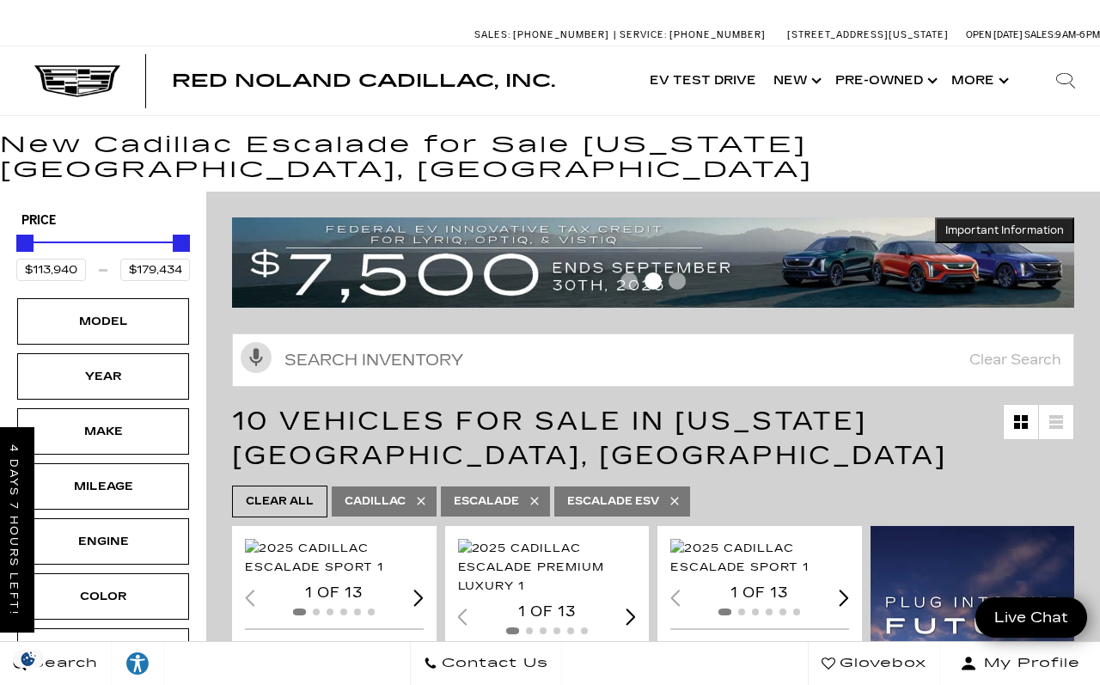
click at [186, 298] on div "Model" at bounding box center [103, 321] width 172 height 46
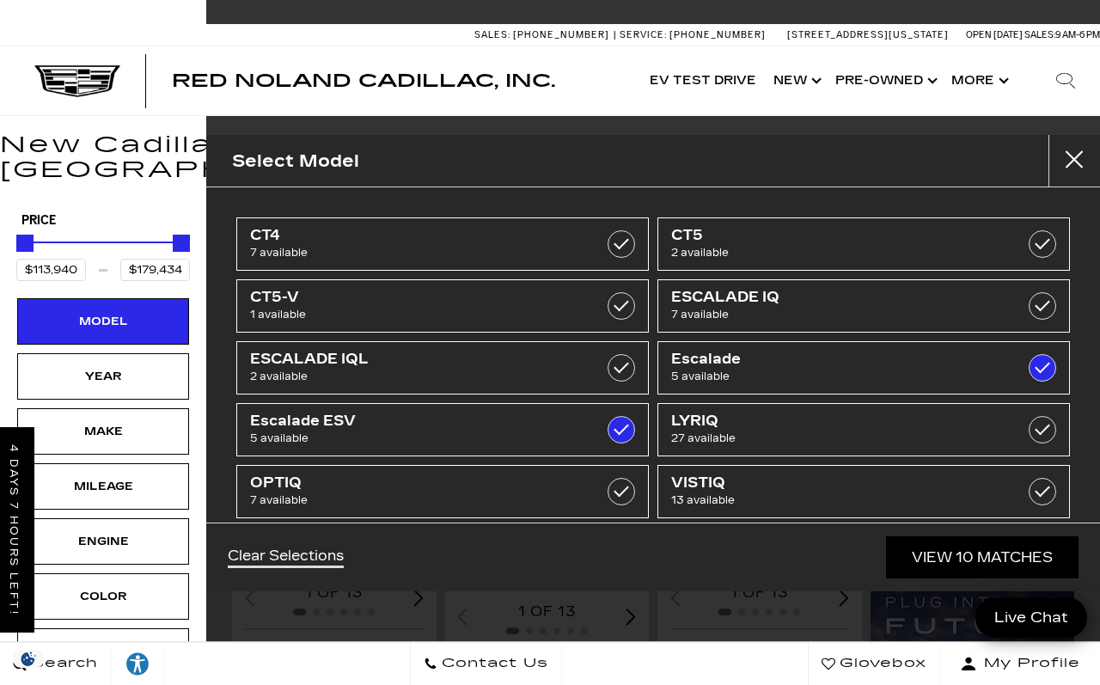
click at [870, 262] on link "CT5 2 available" at bounding box center [863, 243] width 412 height 53
type input "$51,298"
checkbox input "true"
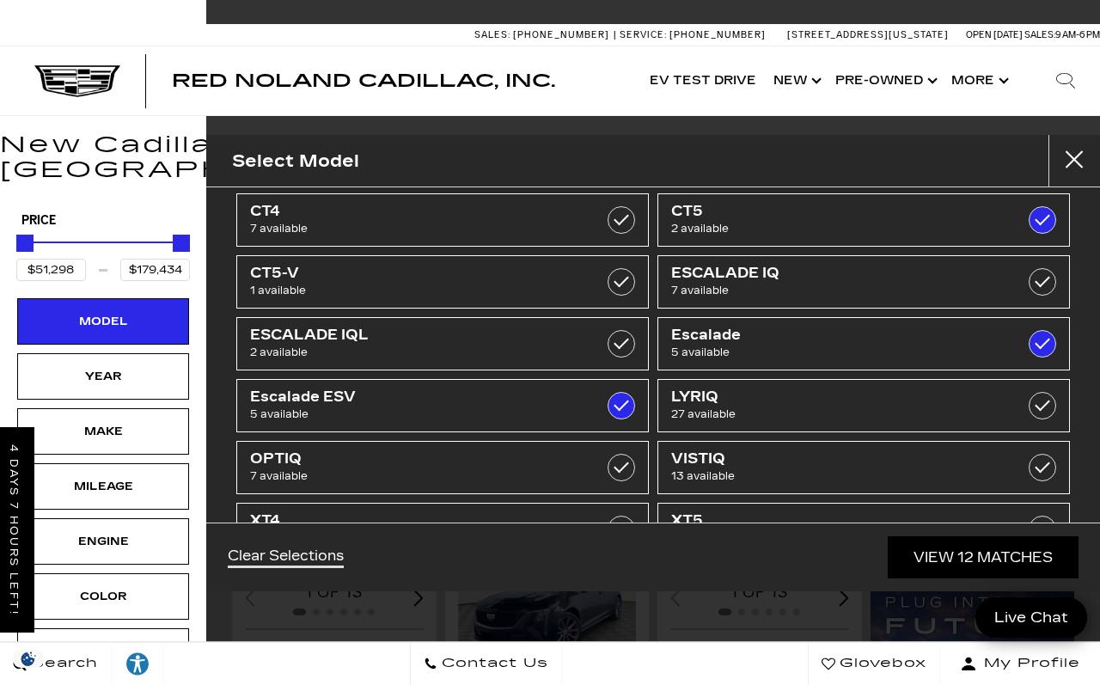
scroll to position [17, 0]
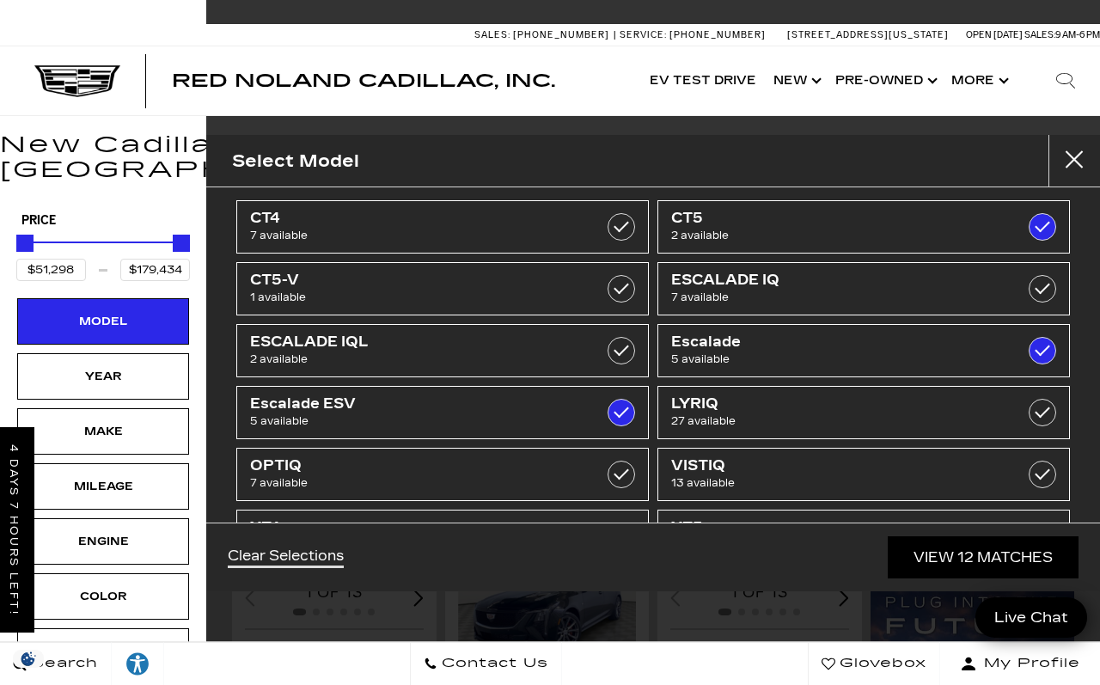
click at [955, 361] on span "5 available" at bounding box center [834, 359] width 327 height 17
checkbox input "false"
click at [940, 303] on span "7 available" at bounding box center [834, 297] width 327 height 17
checkbox input "true"
click at [910, 239] on span "2 available" at bounding box center [834, 235] width 327 height 17
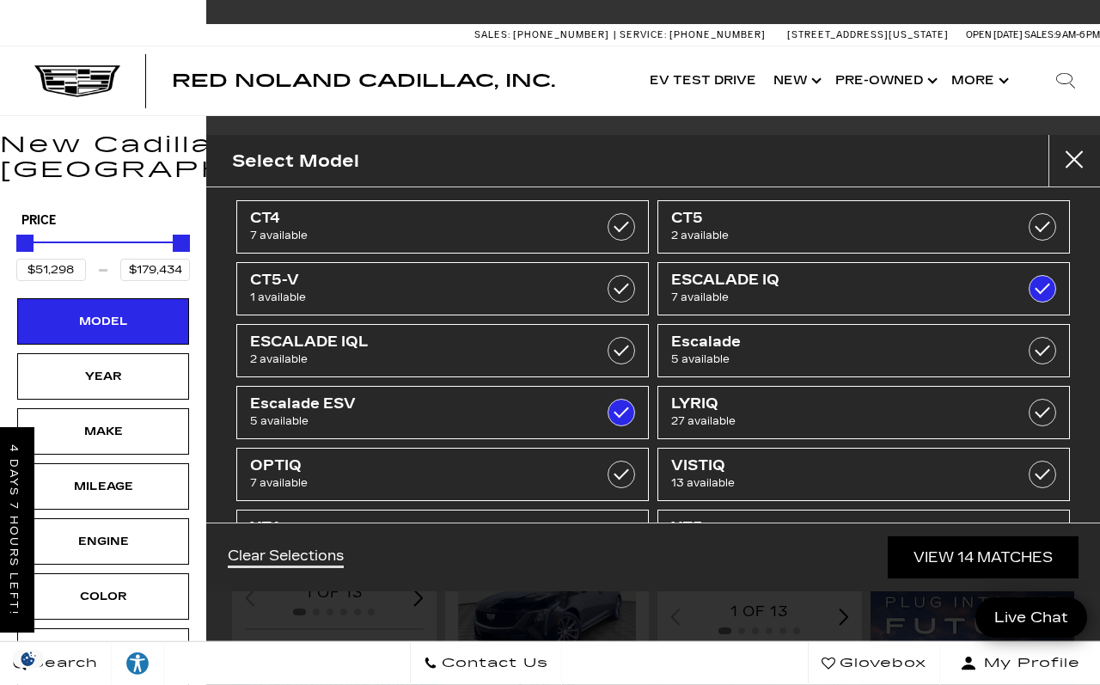
type input "$118,829"
checkbox input "false"
click at [911, 229] on span "2 available" at bounding box center [834, 235] width 327 height 17
type input "$51,298"
checkbox input "true"
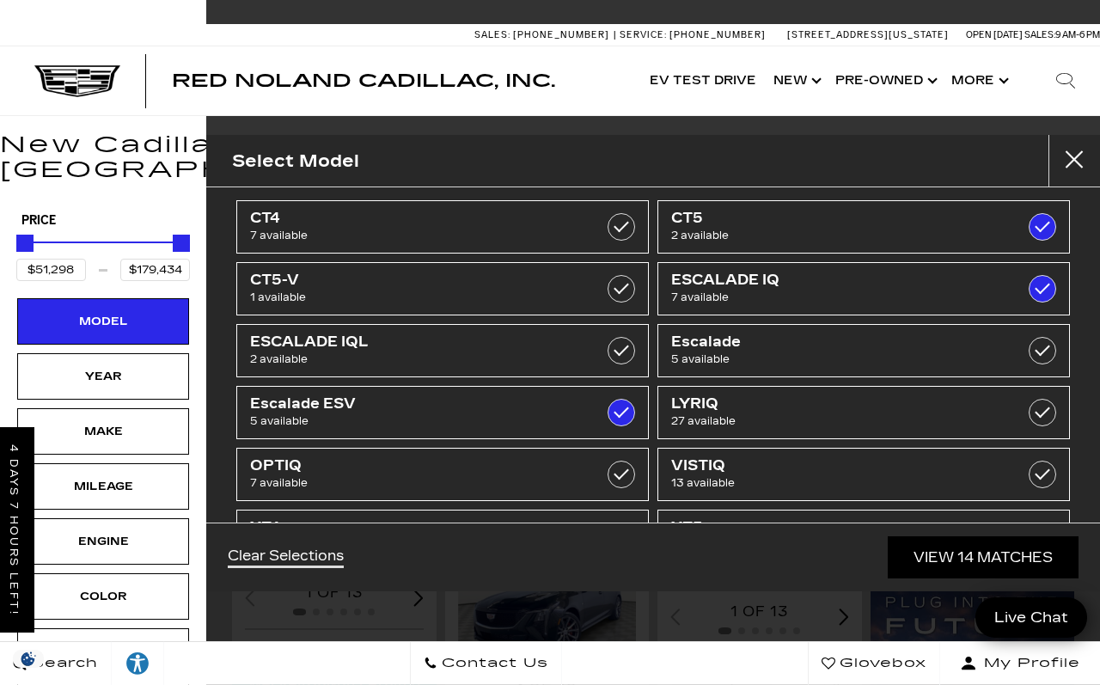
click at [167, 353] on div "Year" at bounding box center [103, 376] width 172 height 46
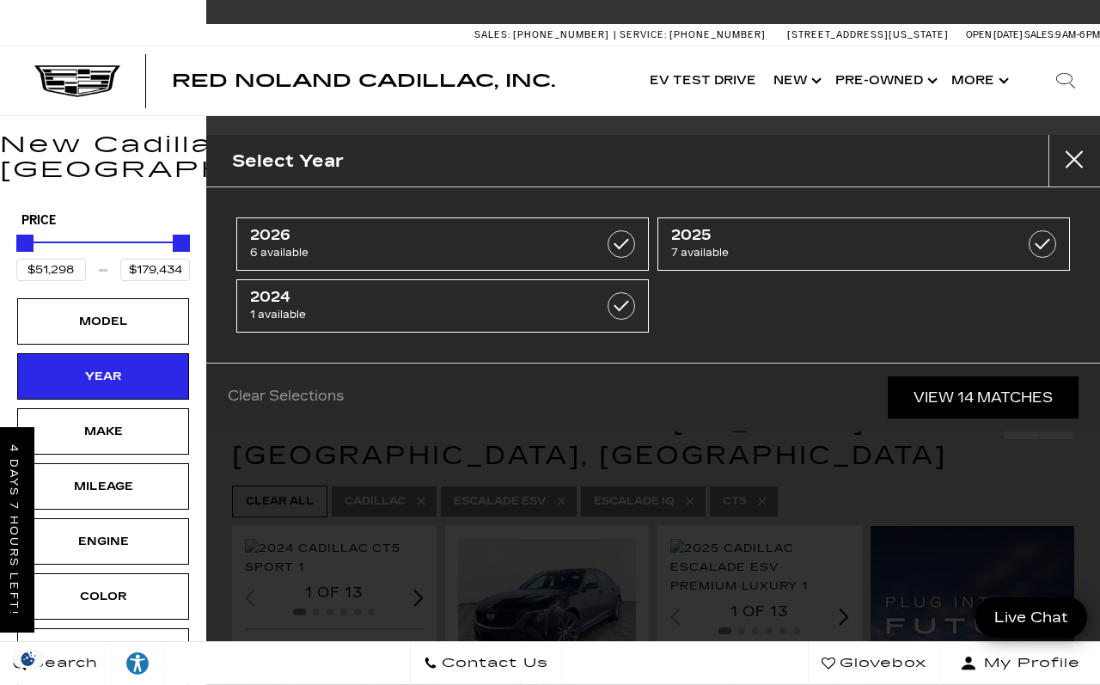
click at [776, 245] on span "7 available" at bounding box center [834, 252] width 327 height 17
type input "$59,774"
checkbox input "true"
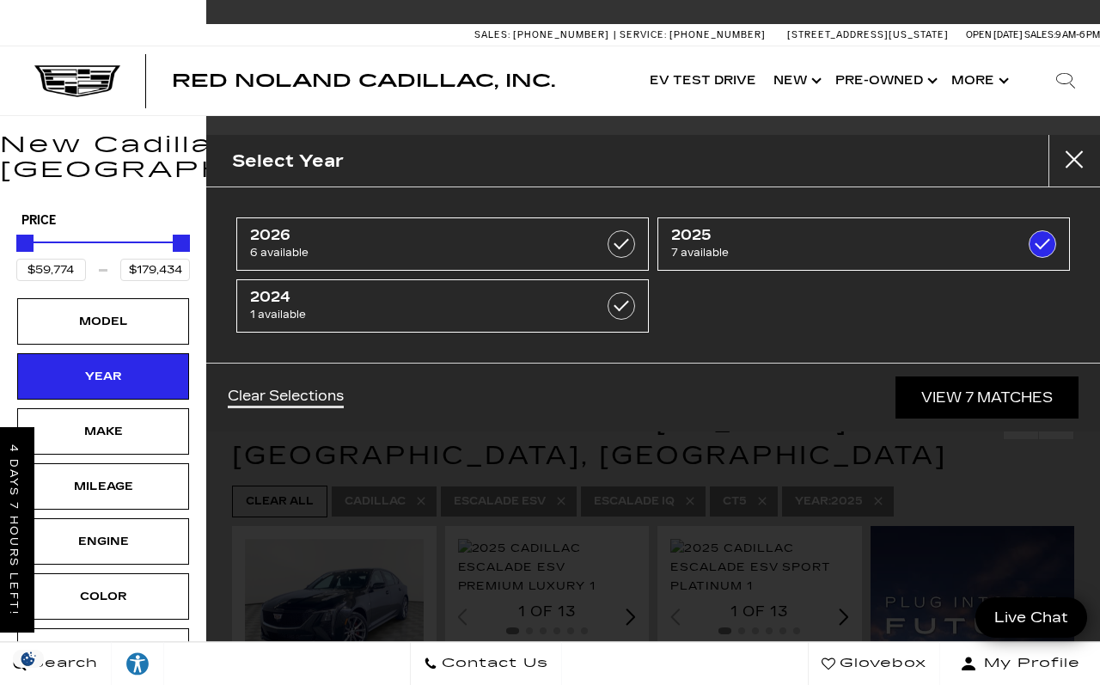
click at [1017, 402] on link "View 7 Matches" at bounding box center [986, 397] width 183 height 42
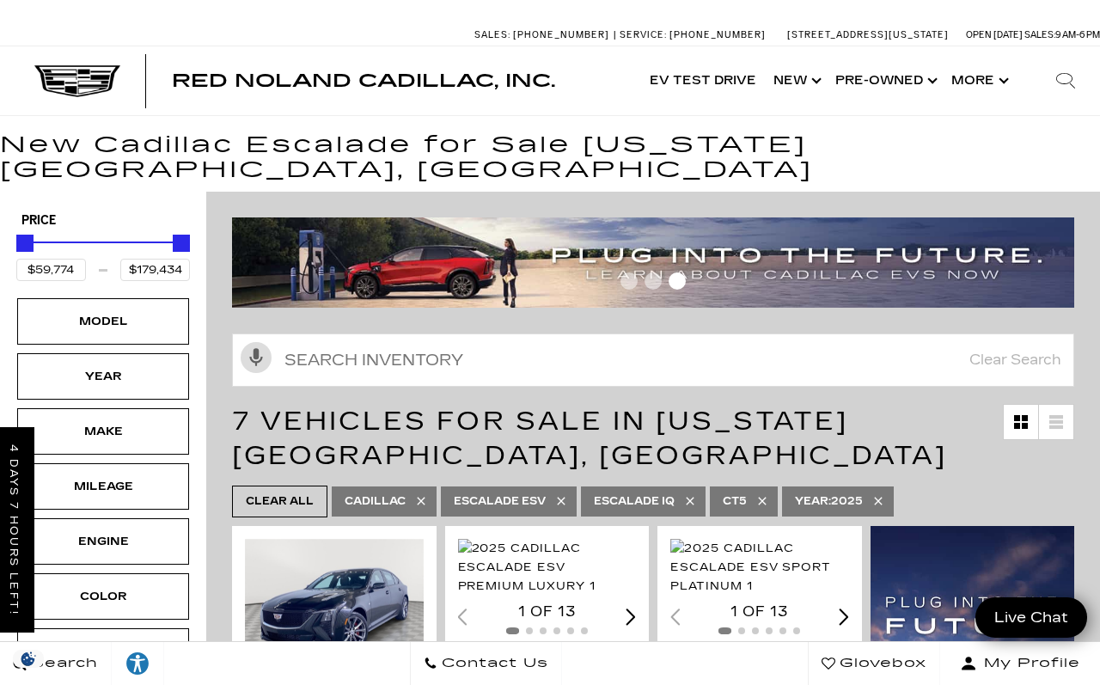
click at [154, 305] on div "Model" at bounding box center [103, 321] width 172 height 46
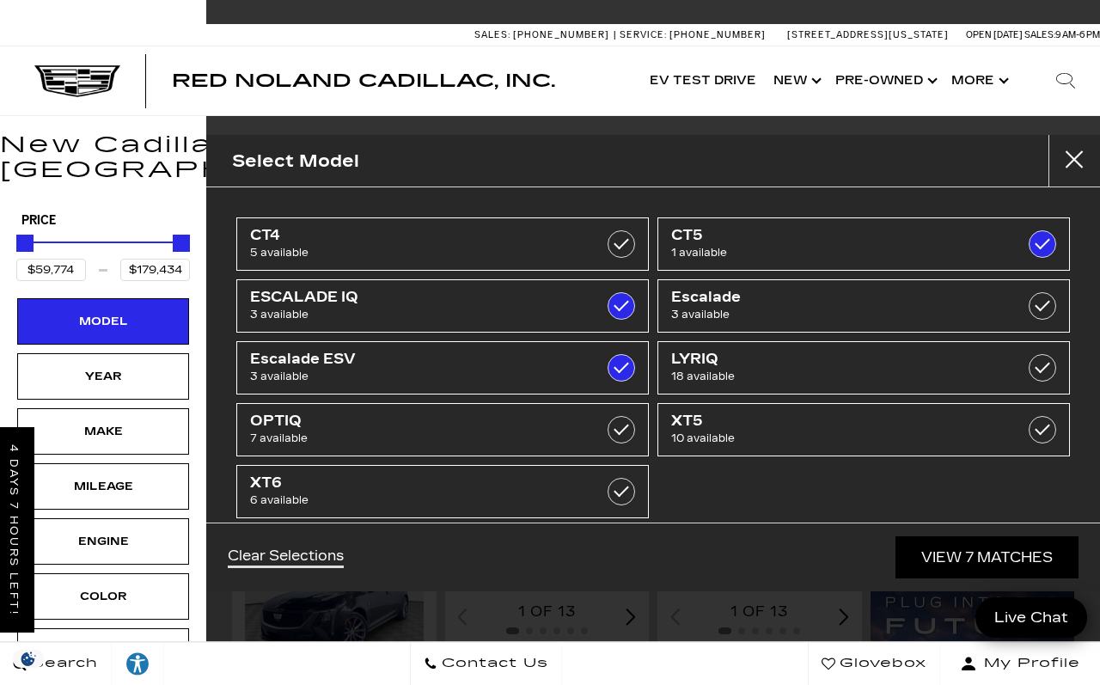
click at [819, 243] on span "CT5" at bounding box center [834, 235] width 327 height 17
type input "$118,829"
checkbox input "false"
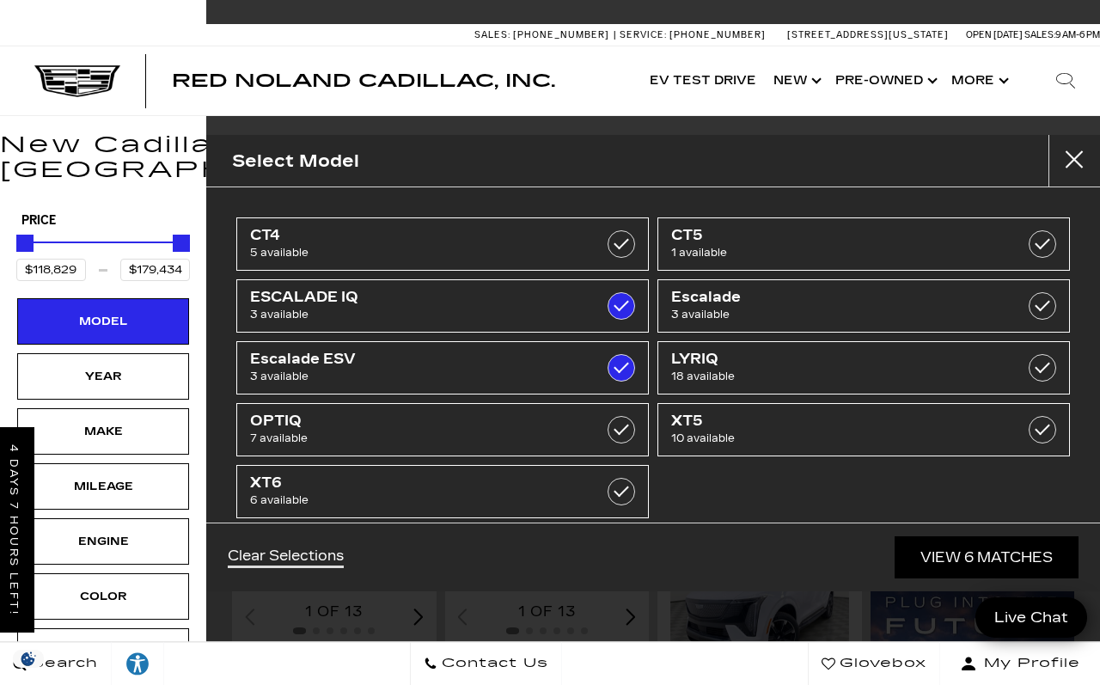
click at [155, 367] on div "Year" at bounding box center [103, 376] width 172 height 46
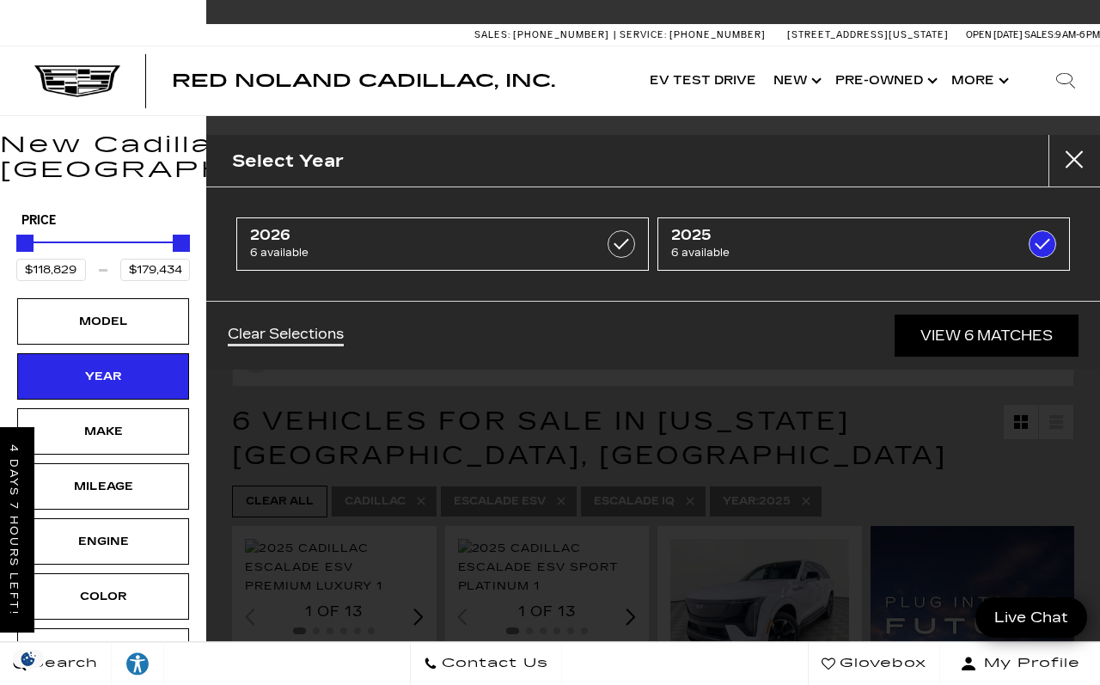
click at [523, 246] on span "6 available" at bounding box center [413, 252] width 327 height 17
checkbox input "true"
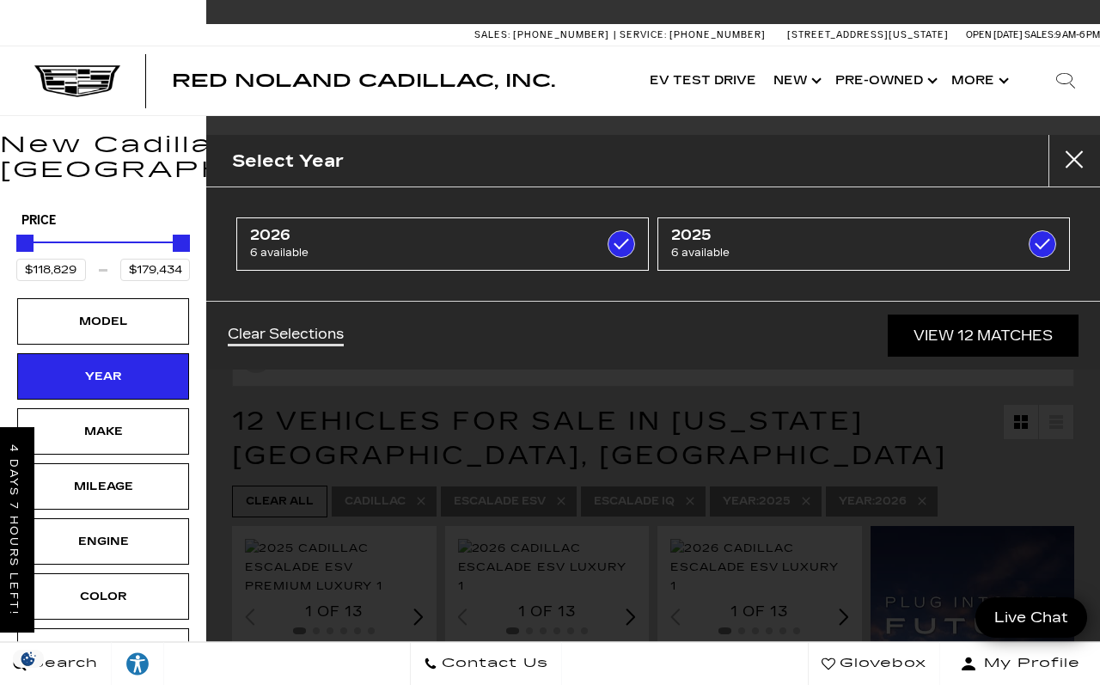
click at [153, 423] on div "Make" at bounding box center [103, 431] width 172 height 46
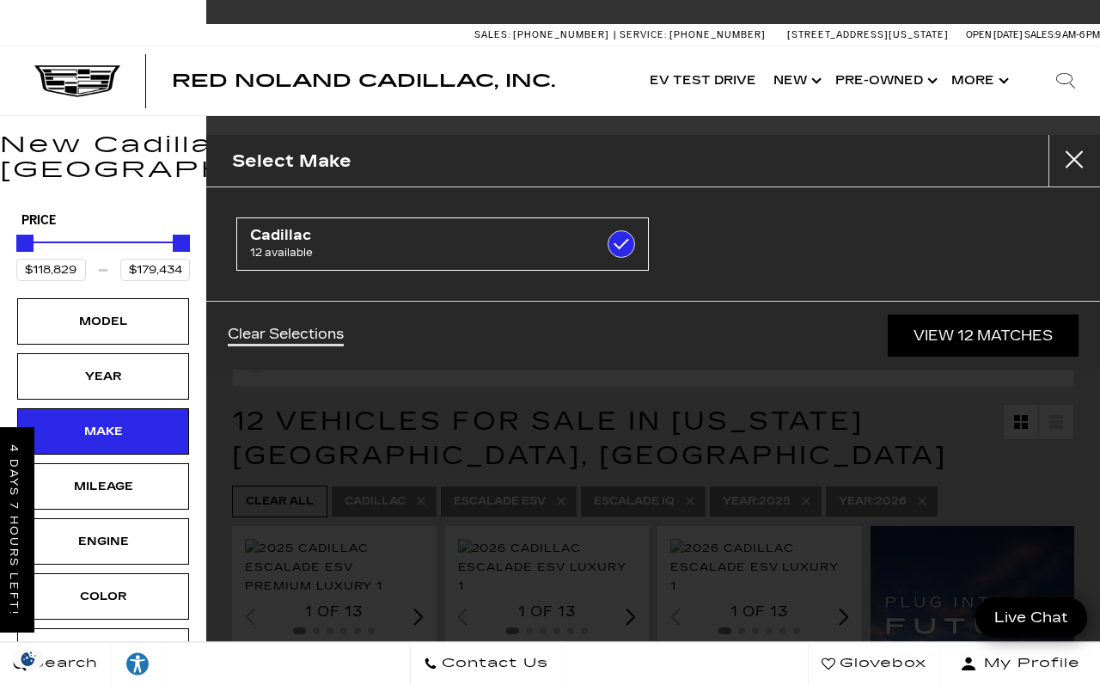
click at [157, 475] on div "Mileage" at bounding box center [103, 486] width 172 height 46
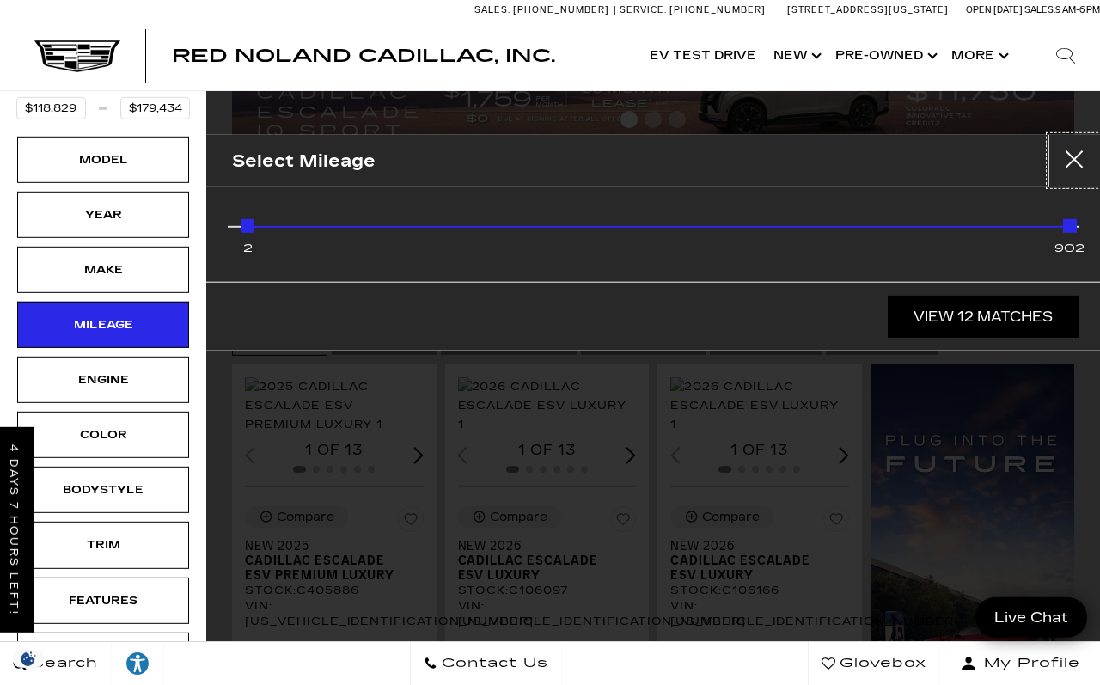
scroll to position [162, 0]
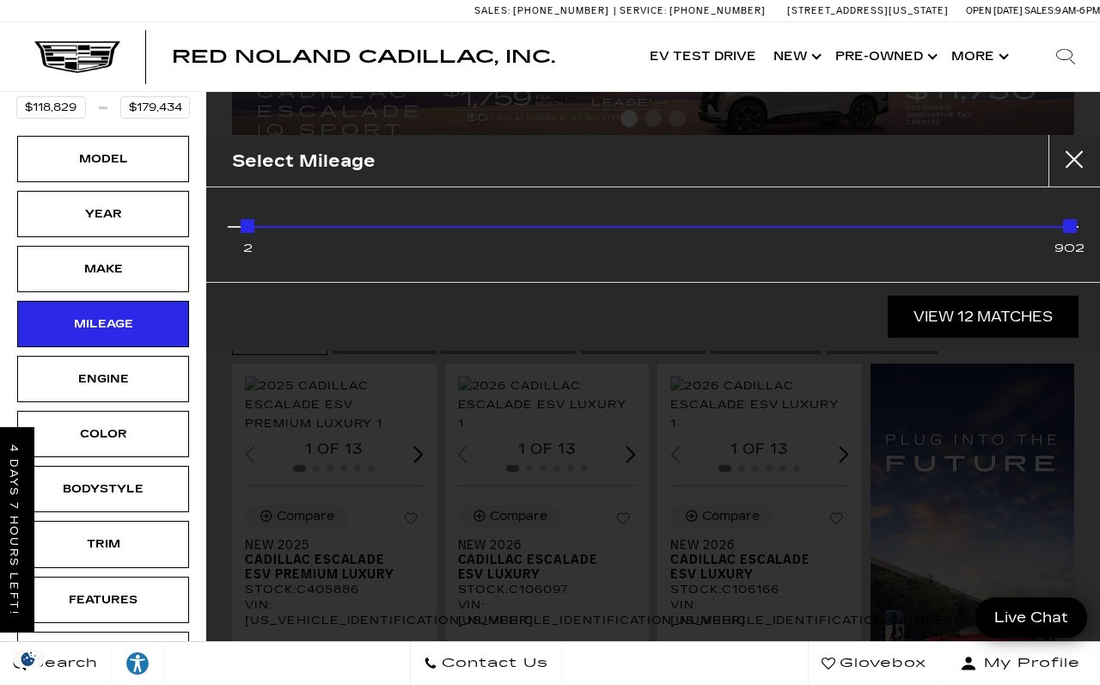
click at [175, 413] on div "Color" at bounding box center [103, 434] width 172 height 46
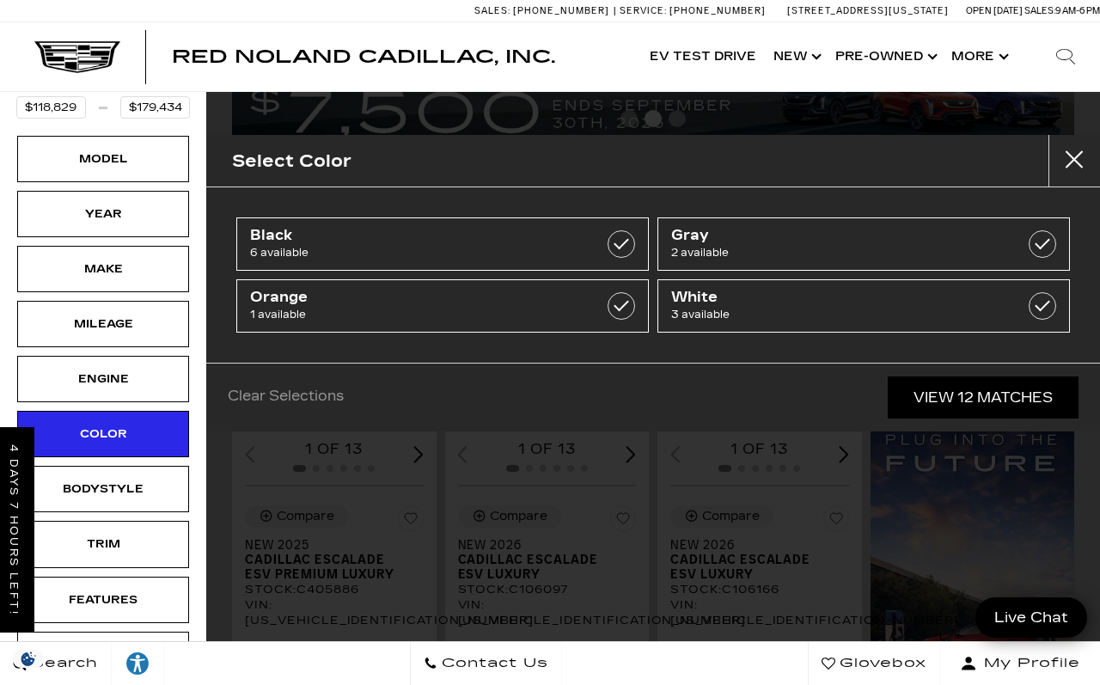
click at [510, 321] on span "1 available" at bounding box center [413, 314] width 327 height 17
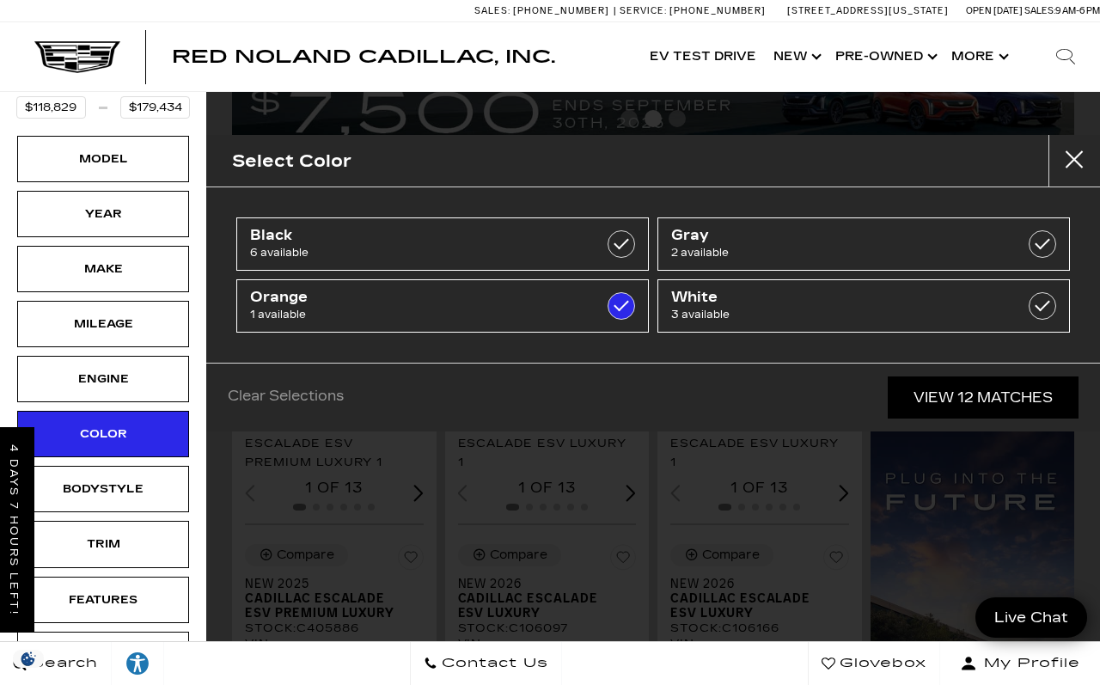
type input "$158,810"
checkbox input "true"
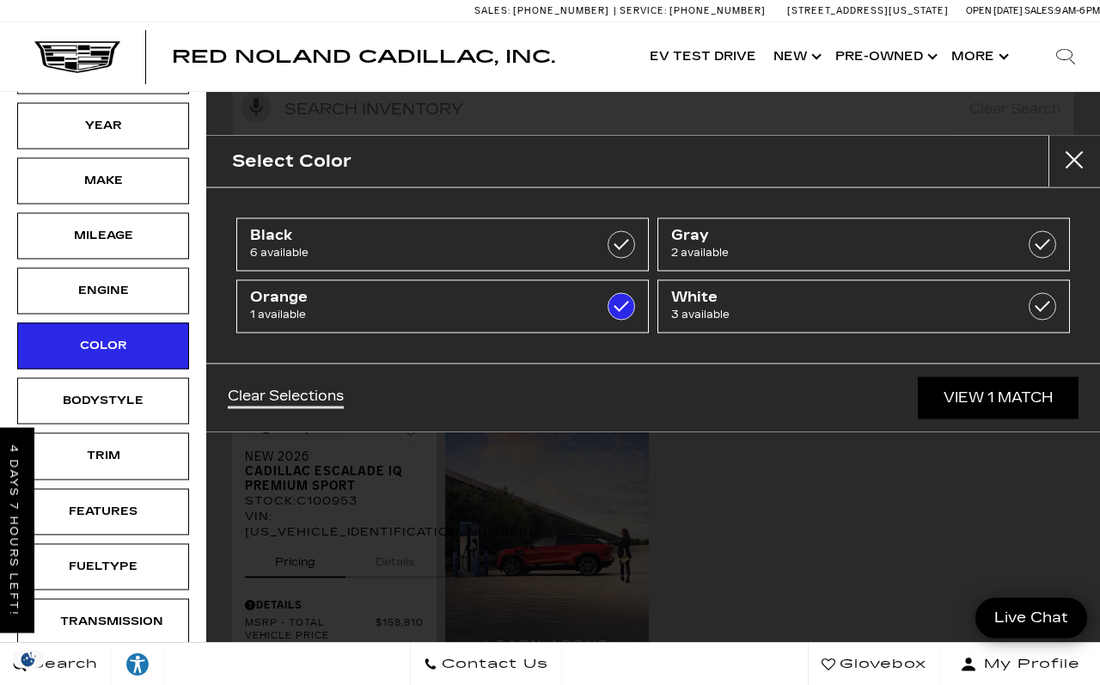
click at [163, 389] on div "Bodystyle" at bounding box center [103, 400] width 172 height 46
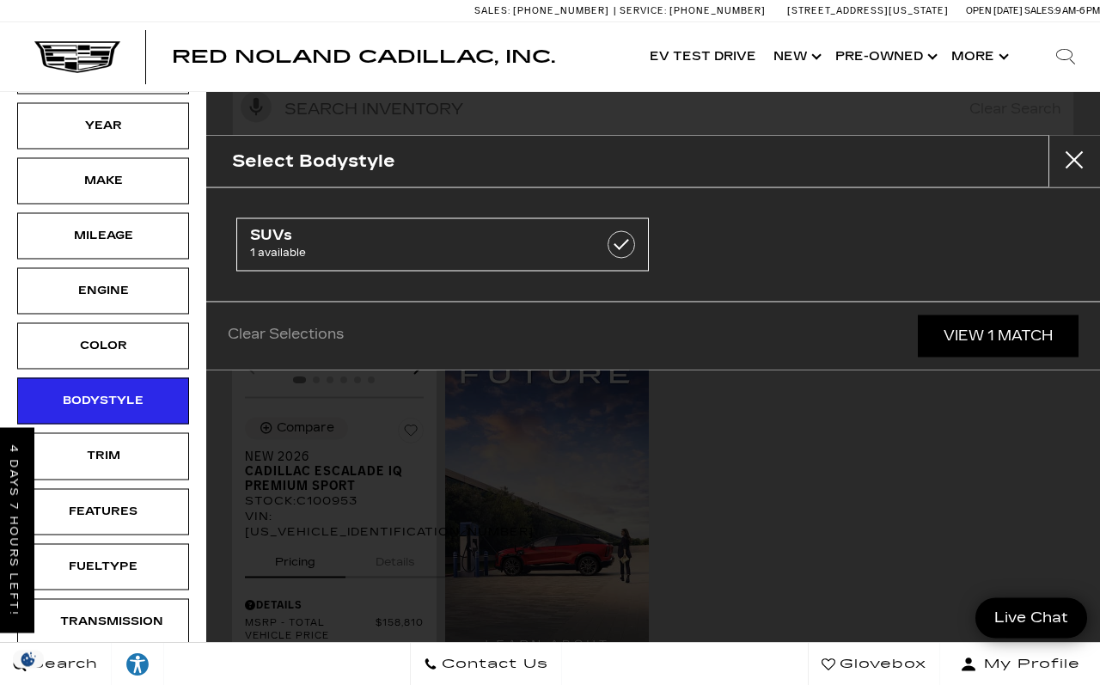
scroll to position [251, 0]
click at [160, 455] on div "Trim" at bounding box center [103, 455] width 172 height 46
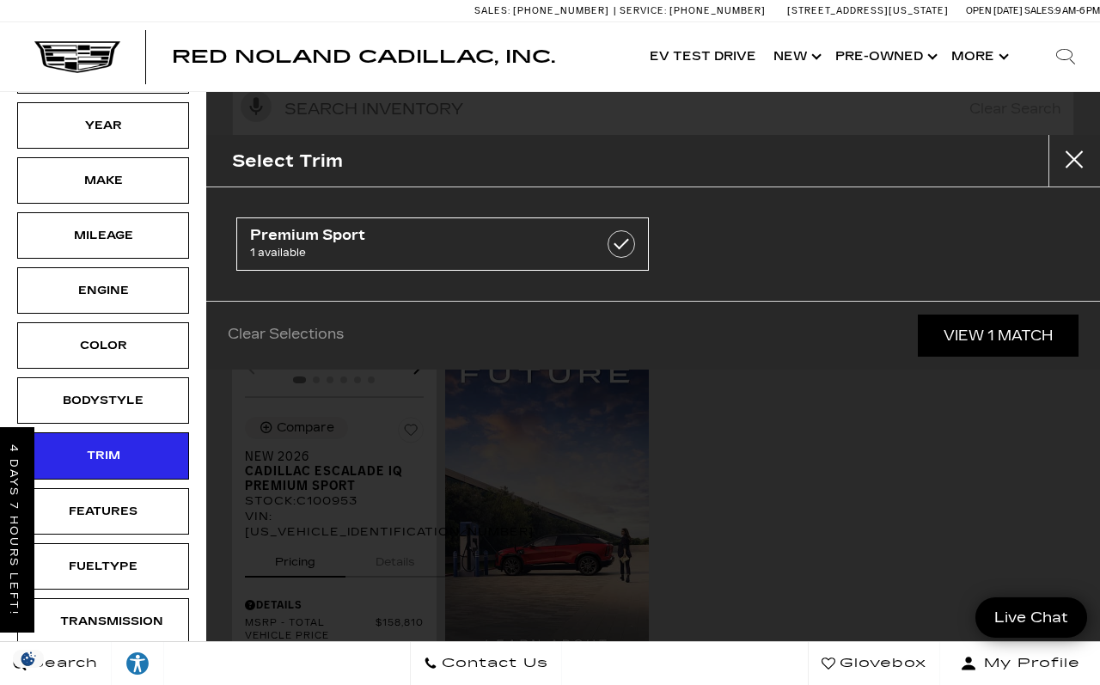
click at [159, 490] on div "Features" at bounding box center [103, 511] width 172 height 46
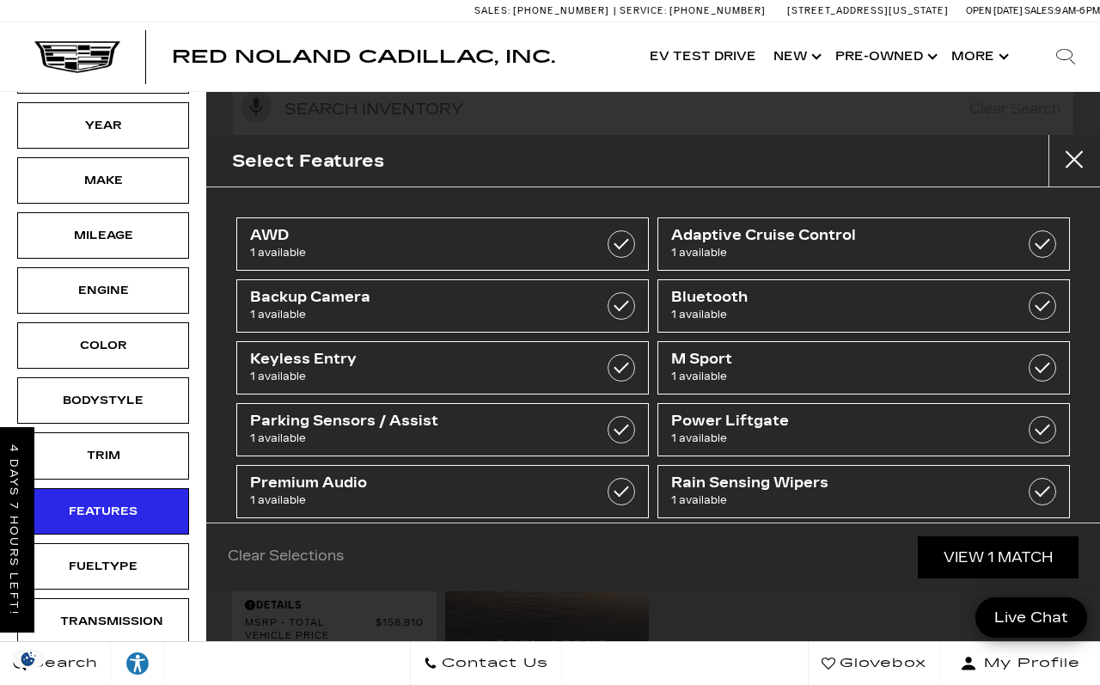
click at [556, 246] on span "1 available" at bounding box center [413, 252] width 327 height 17
checkbox input "true"
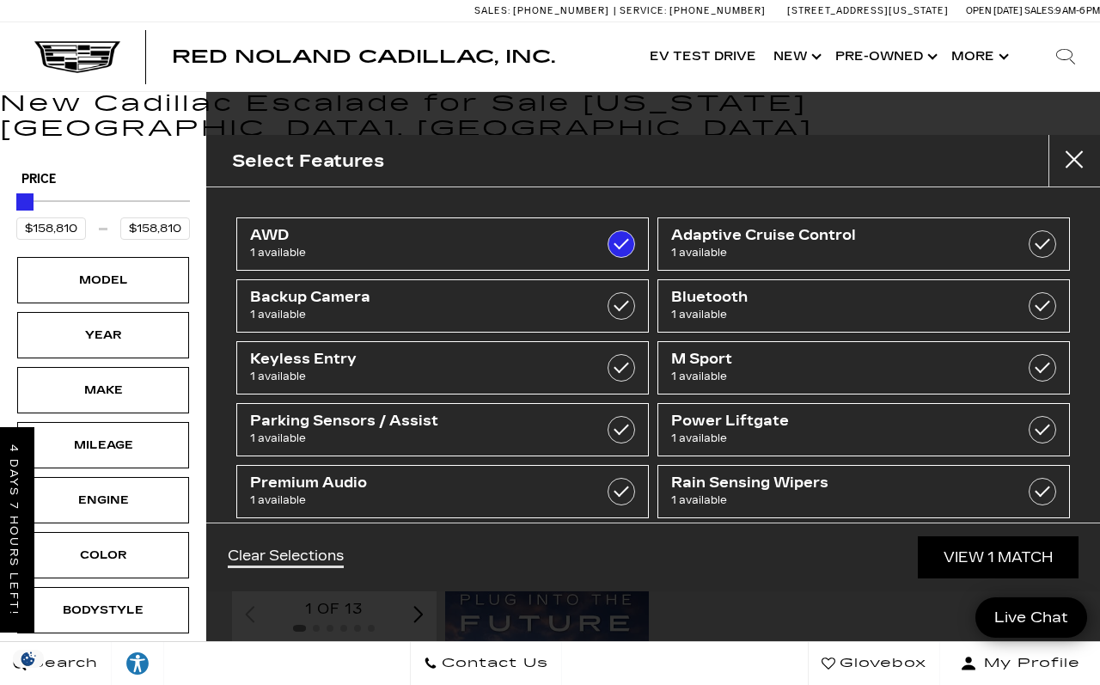
scroll to position [-1, 0]
click at [1090, 149] on button "Close" at bounding box center [1074, 161] width 52 height 52
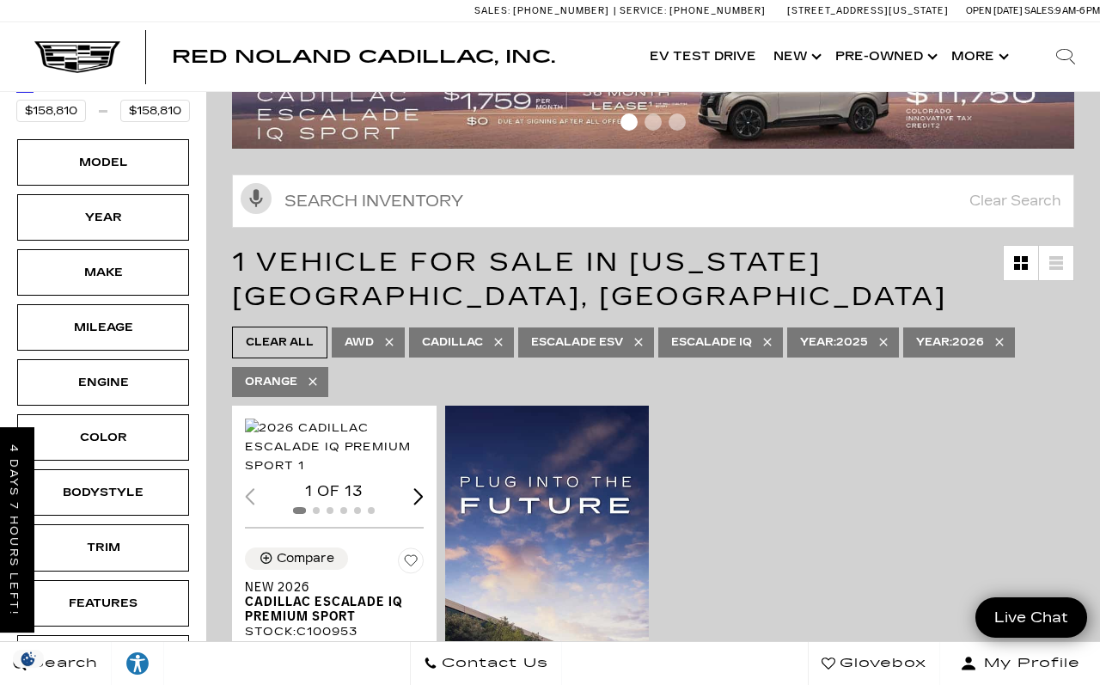
scroll to position [159, 0]
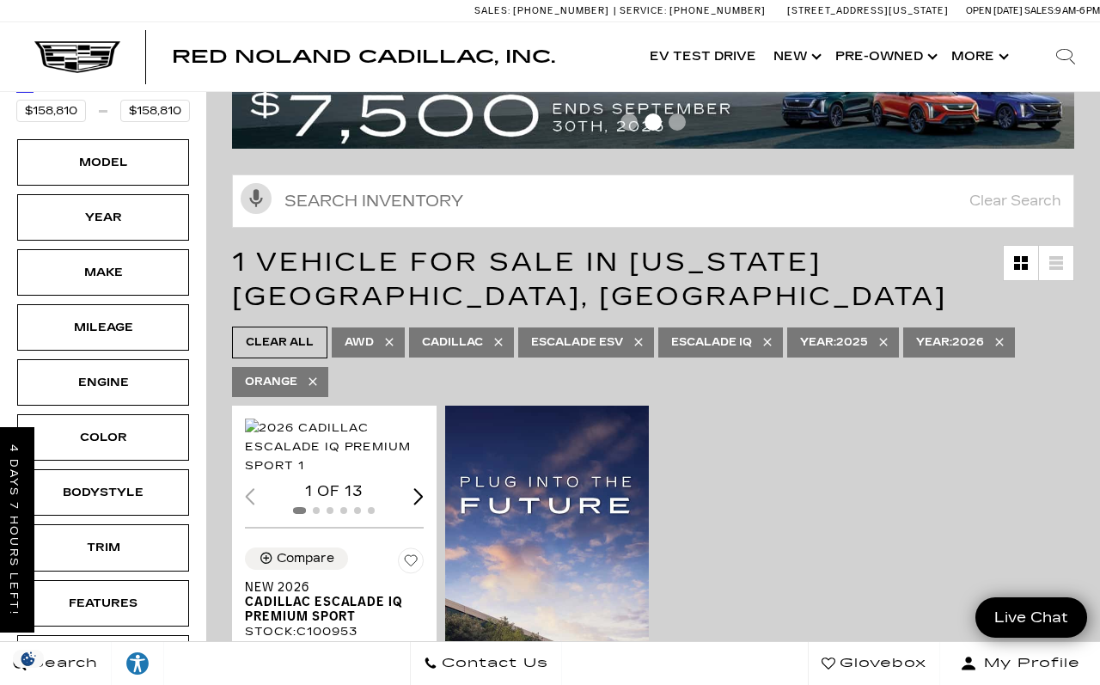
click at [380, 327] on link "AWD" at bounding box center [368, 342] width 73 height 30
